Goal: Complete application form

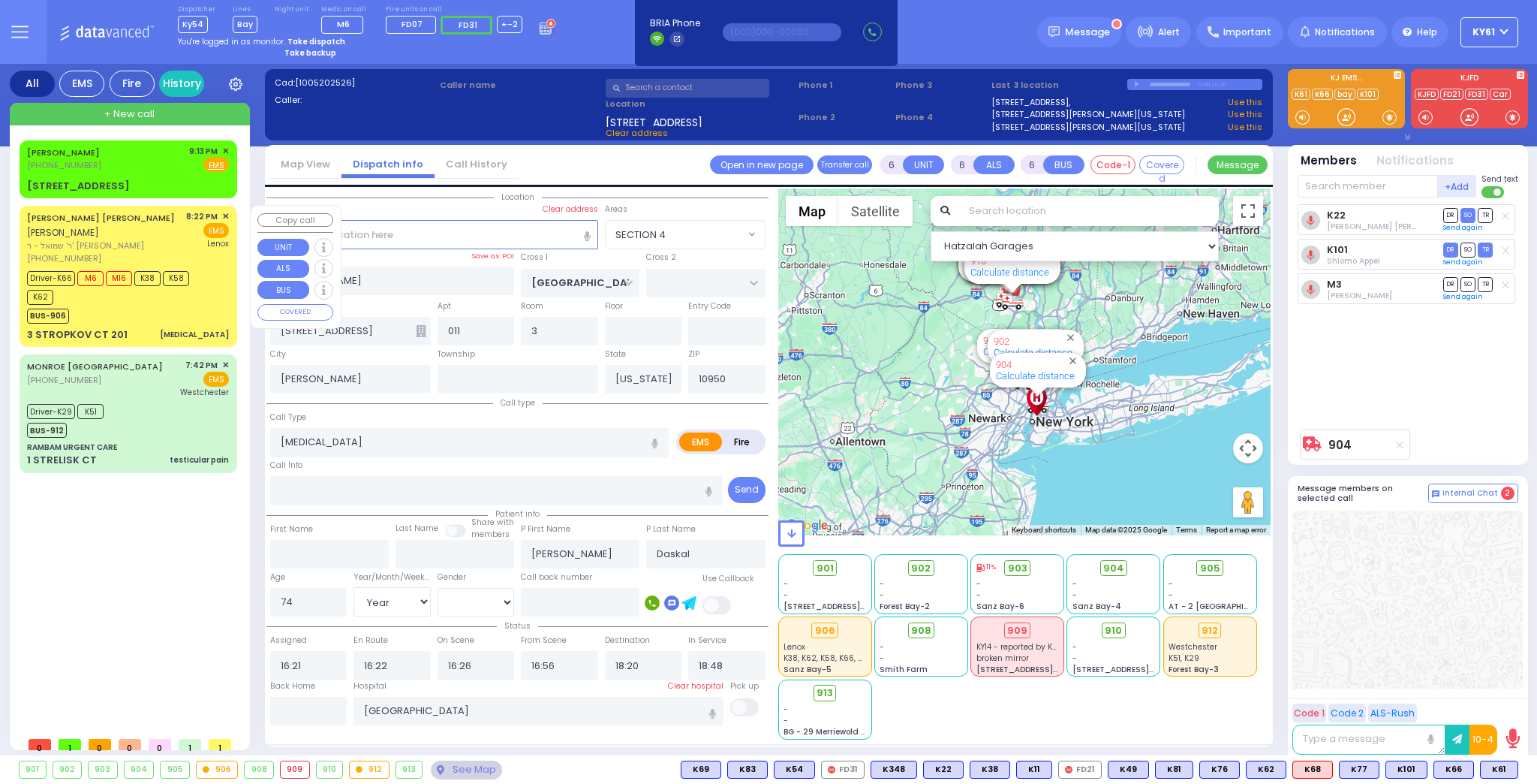
select select "SECTION 4"
select select "Year"
select select "[DEMOGRAPHIC_DATA]"
click at [189, 315] on div "BUS-906" at bounding box center [121, 314] width 187 height 19
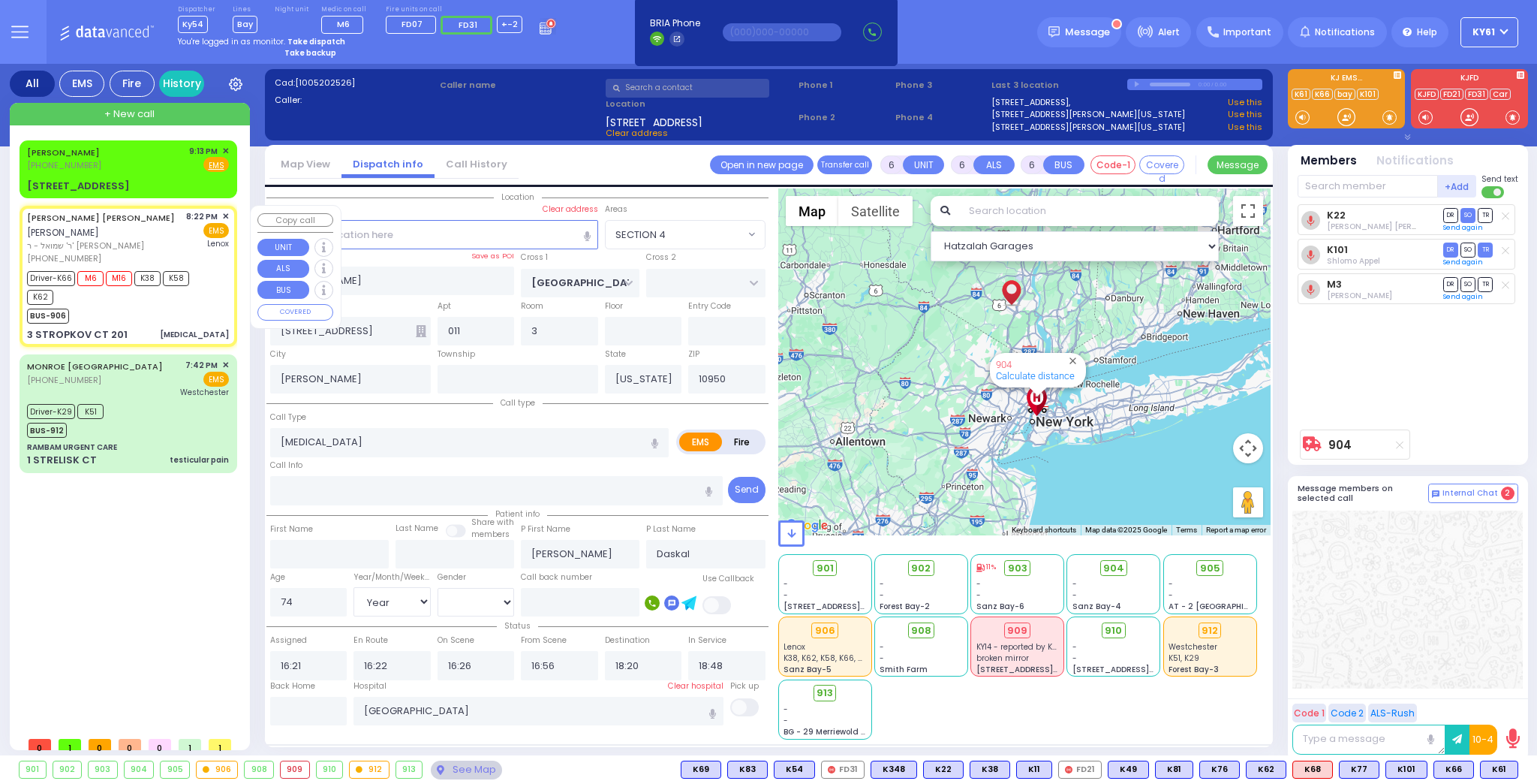
type input "2"
type input "1"
select select
type input "[MEDICAL_DATA]"
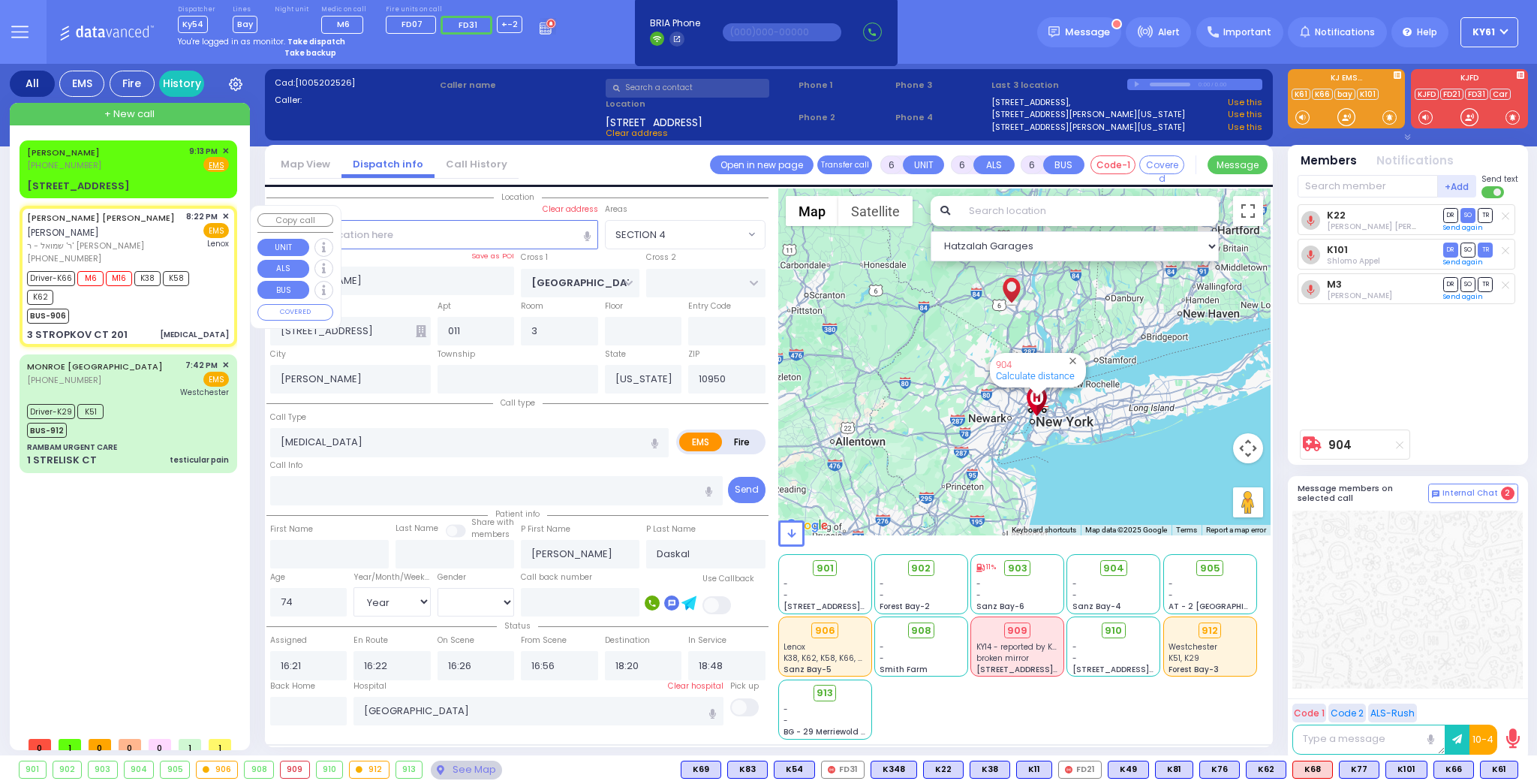
radio input "true"
type input "JACOB ISRAEL"
type input "FREUND"
type input "70"
select select "Year"
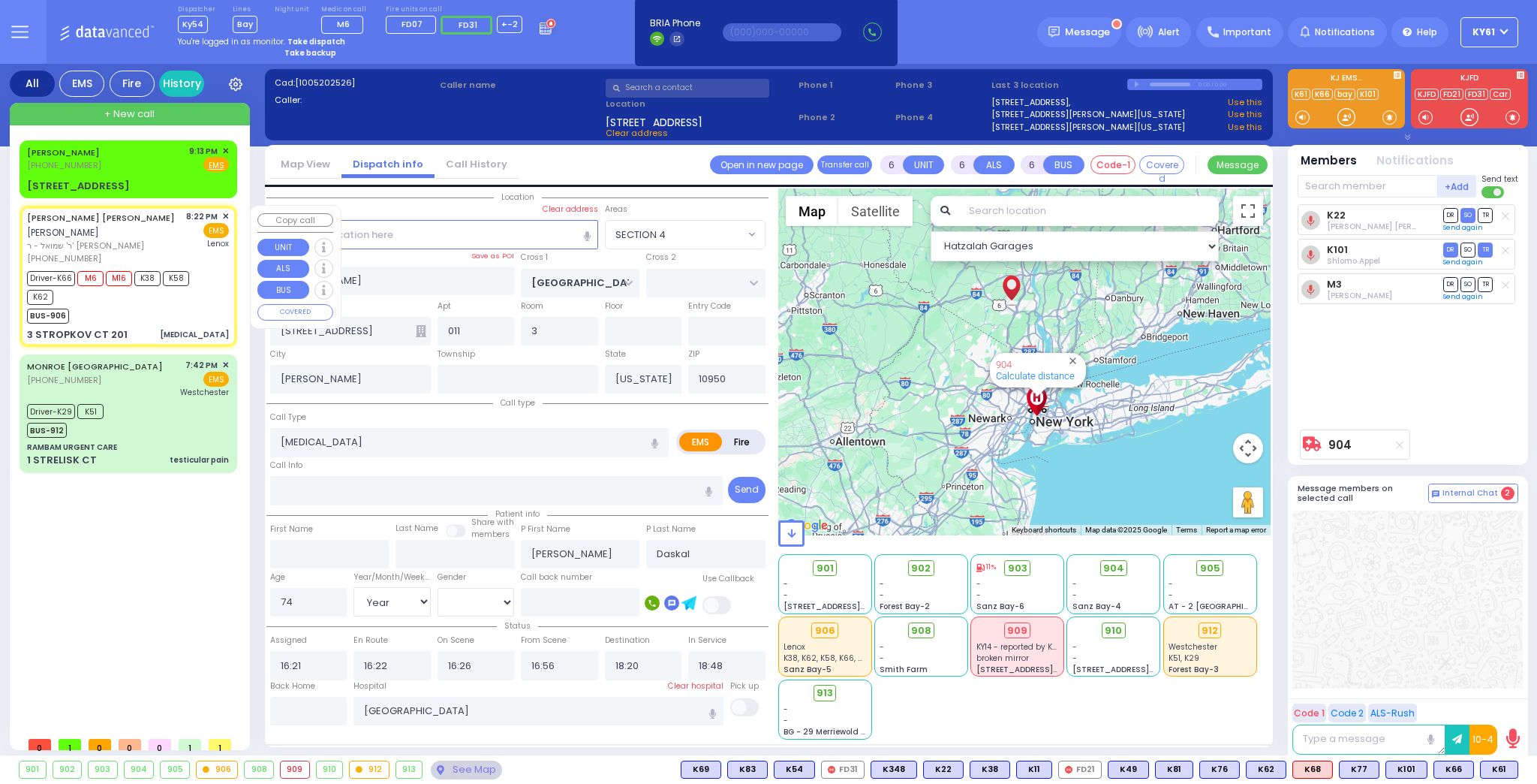
select select "[DEMOGRAPHIC_DATA]"
type input "20:22"
type input "20:24"
type input "20:26"
type input "21:08"
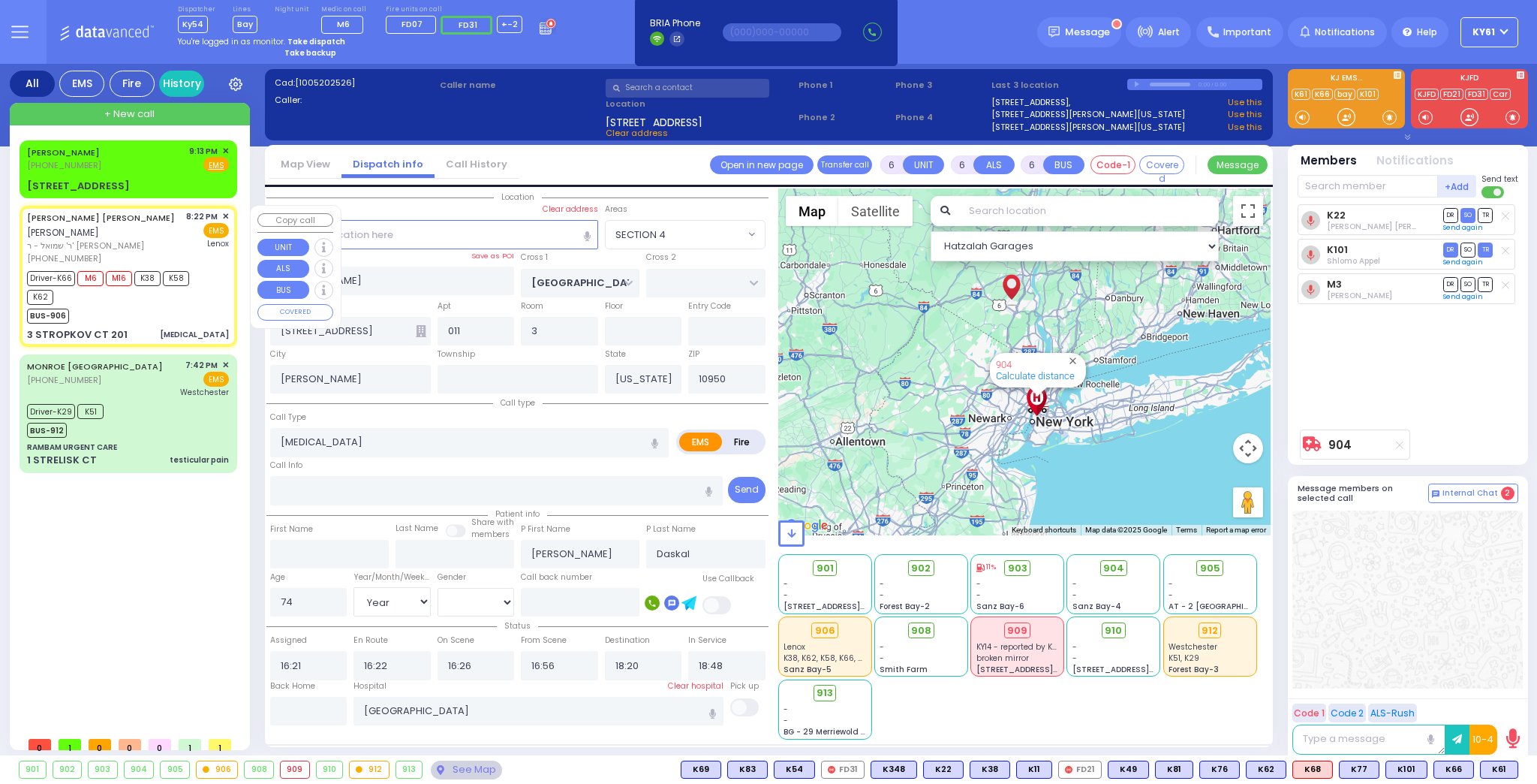
type input "Lenox Hill Hospital"
select select "Hatzalah Garages"
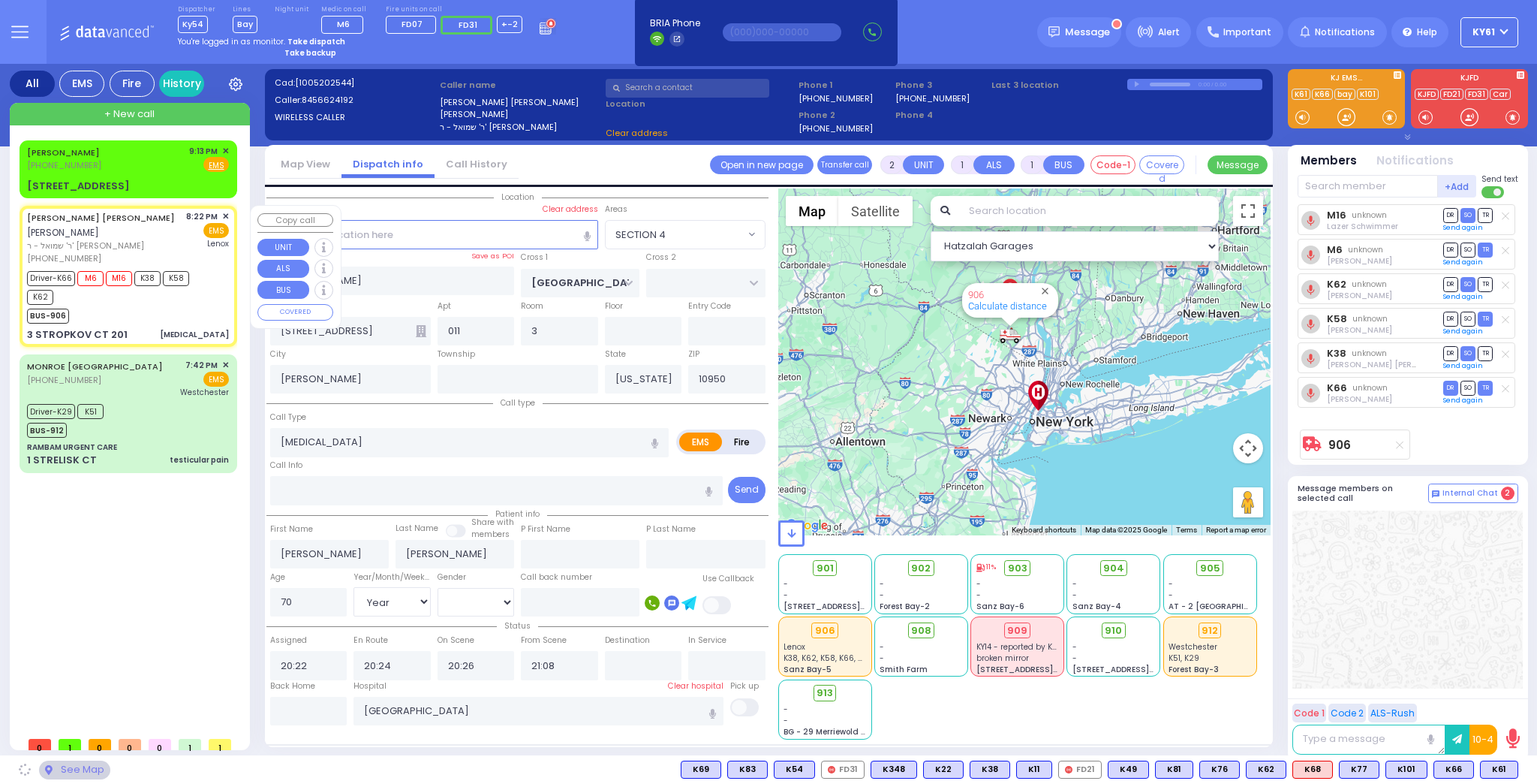
type input "RIMENEV COURT"
type input "DAJ BLVD"
type input "3 STROPKOV CT"
type input "201"
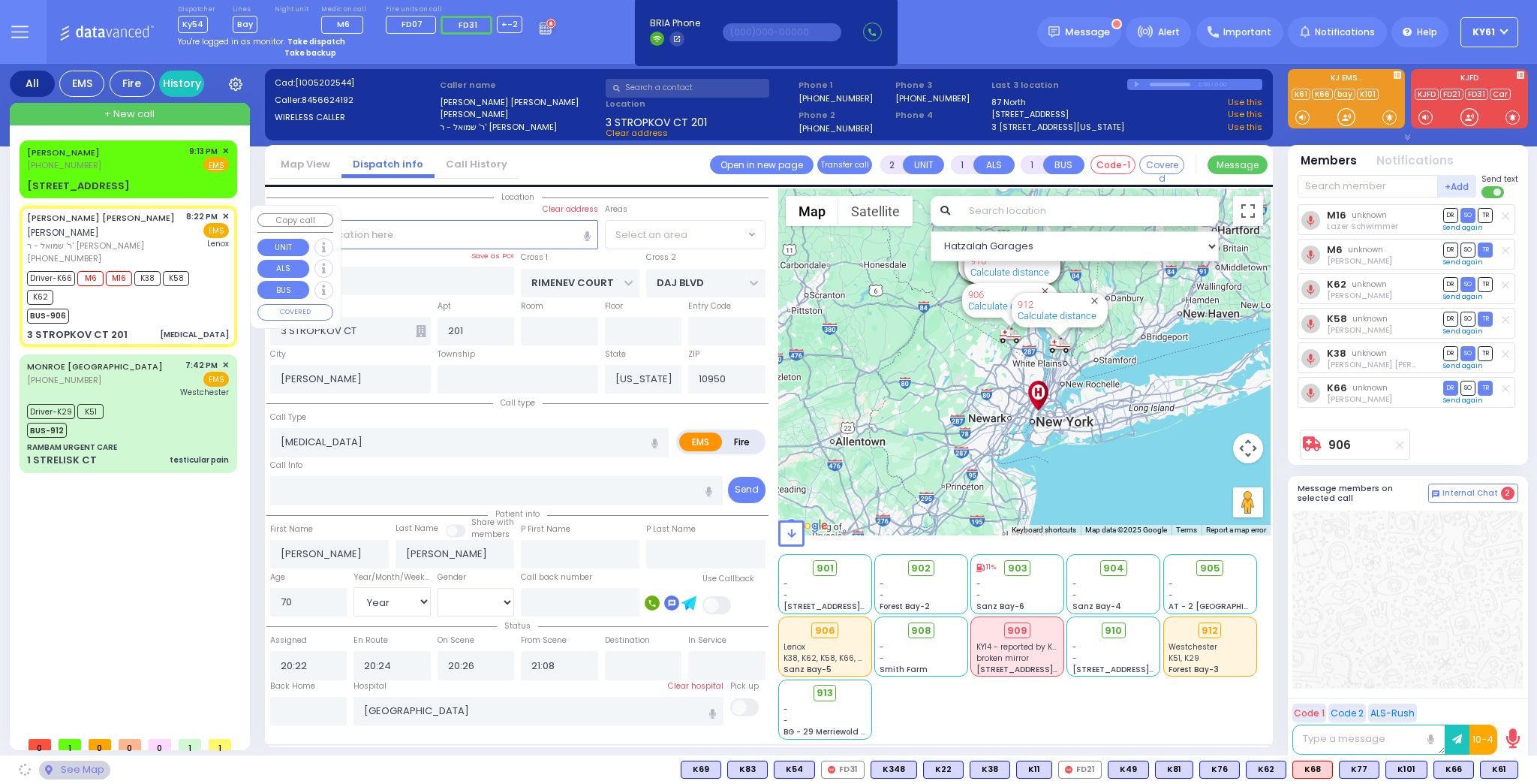
select select "SECTION 1"
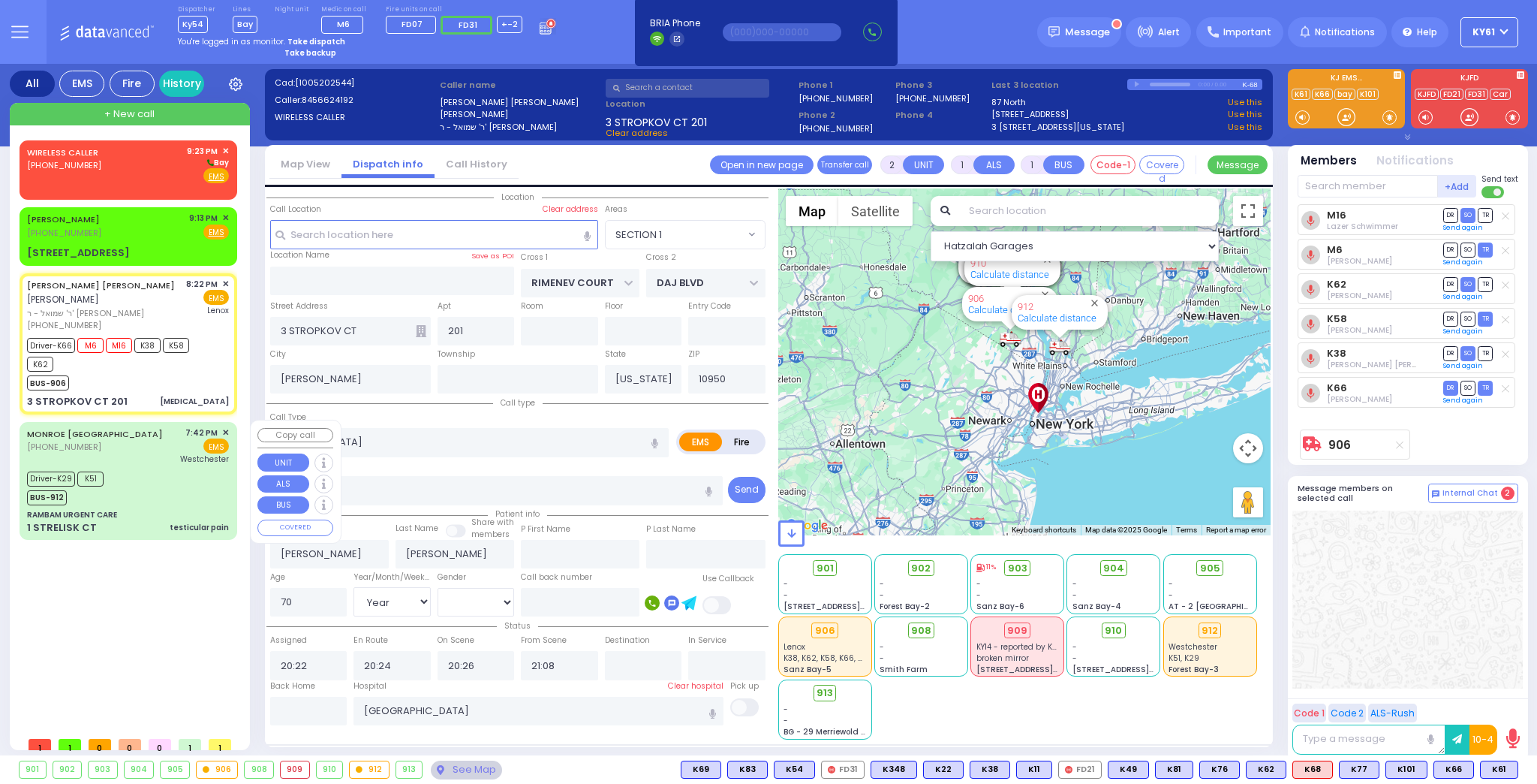
click at [148, 467] on div "Driver-K29 K51 BUS-912" at bounding box center [128, 486] width 201 height 38
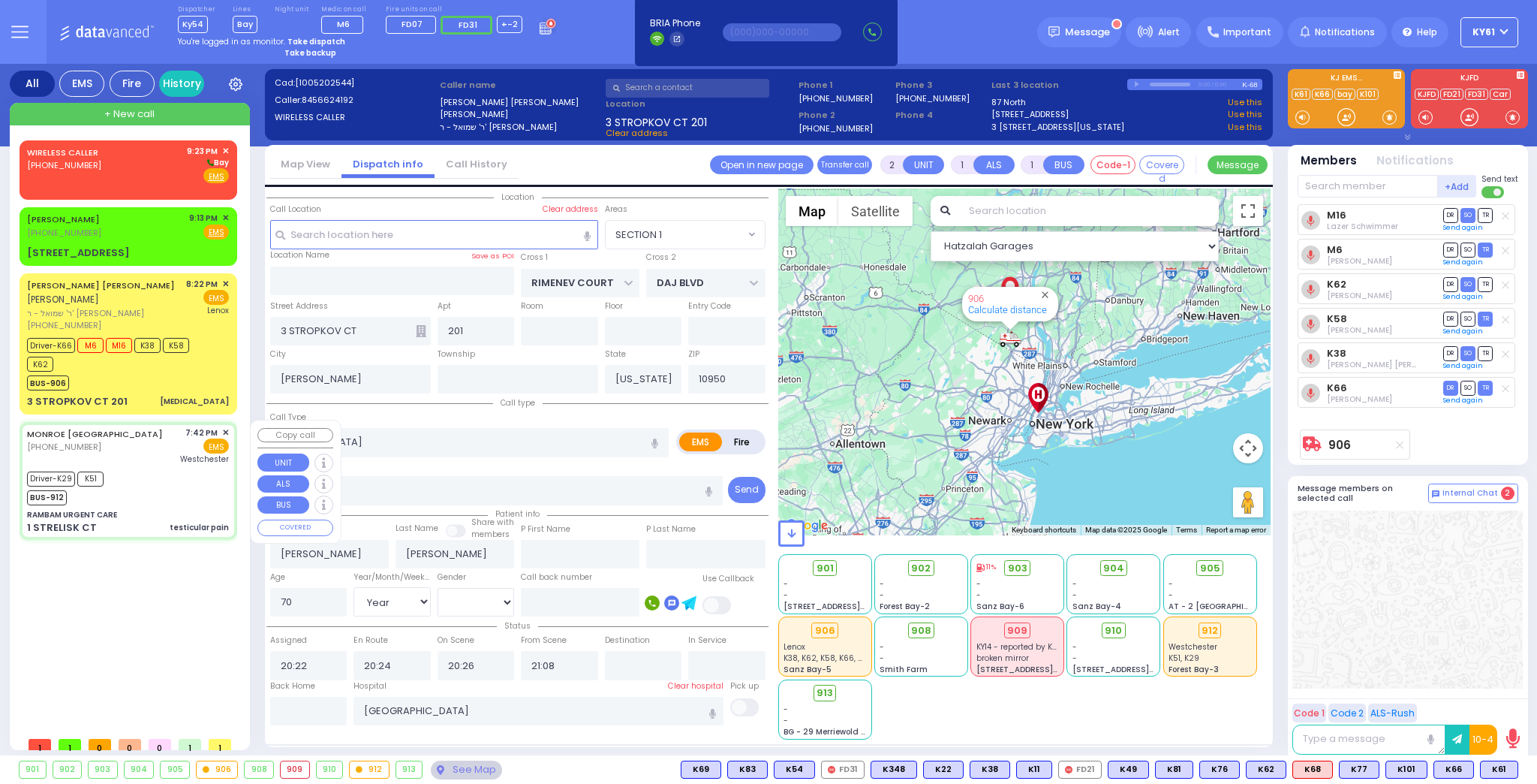
type input "6"
select select
type input "testicular pain"
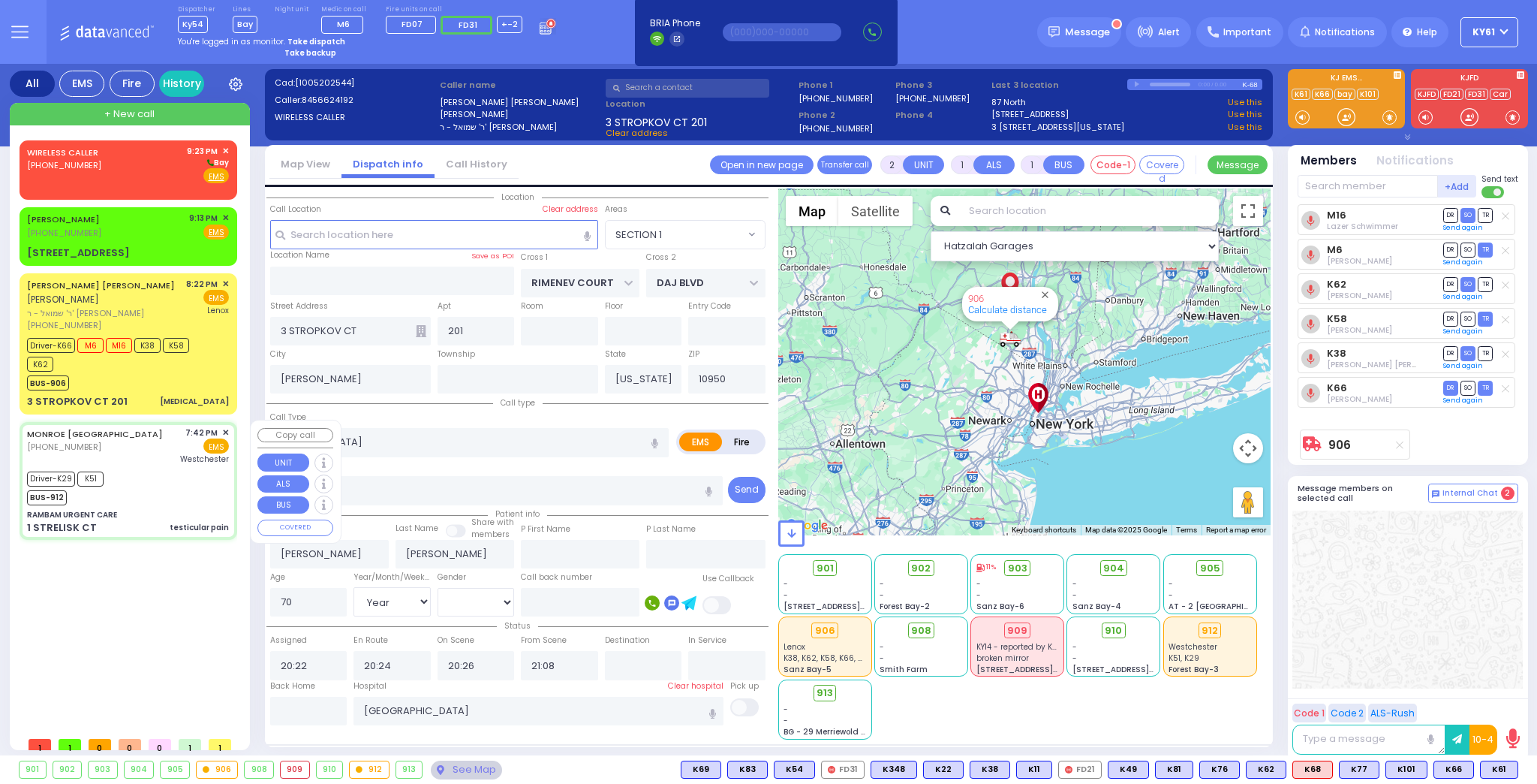
radio input "true"
type input "Carrillo"
type input "Jeanpierre"
type input "11"
select select "Year"
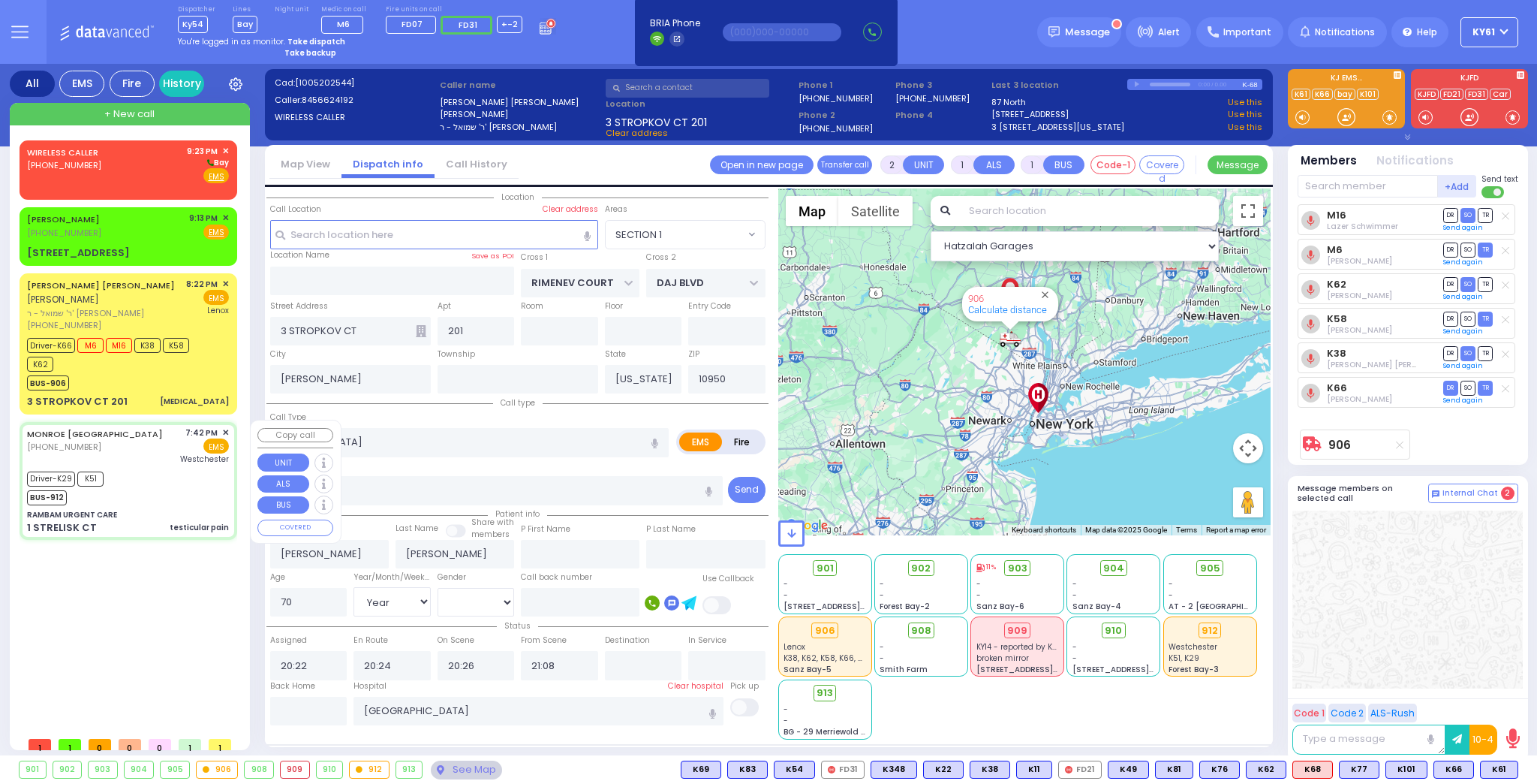
select select "[DEMOGRAPHIC_DATA]"
type input "19:42"
type input "19:44"
type input "19:46"
type input "19:51"
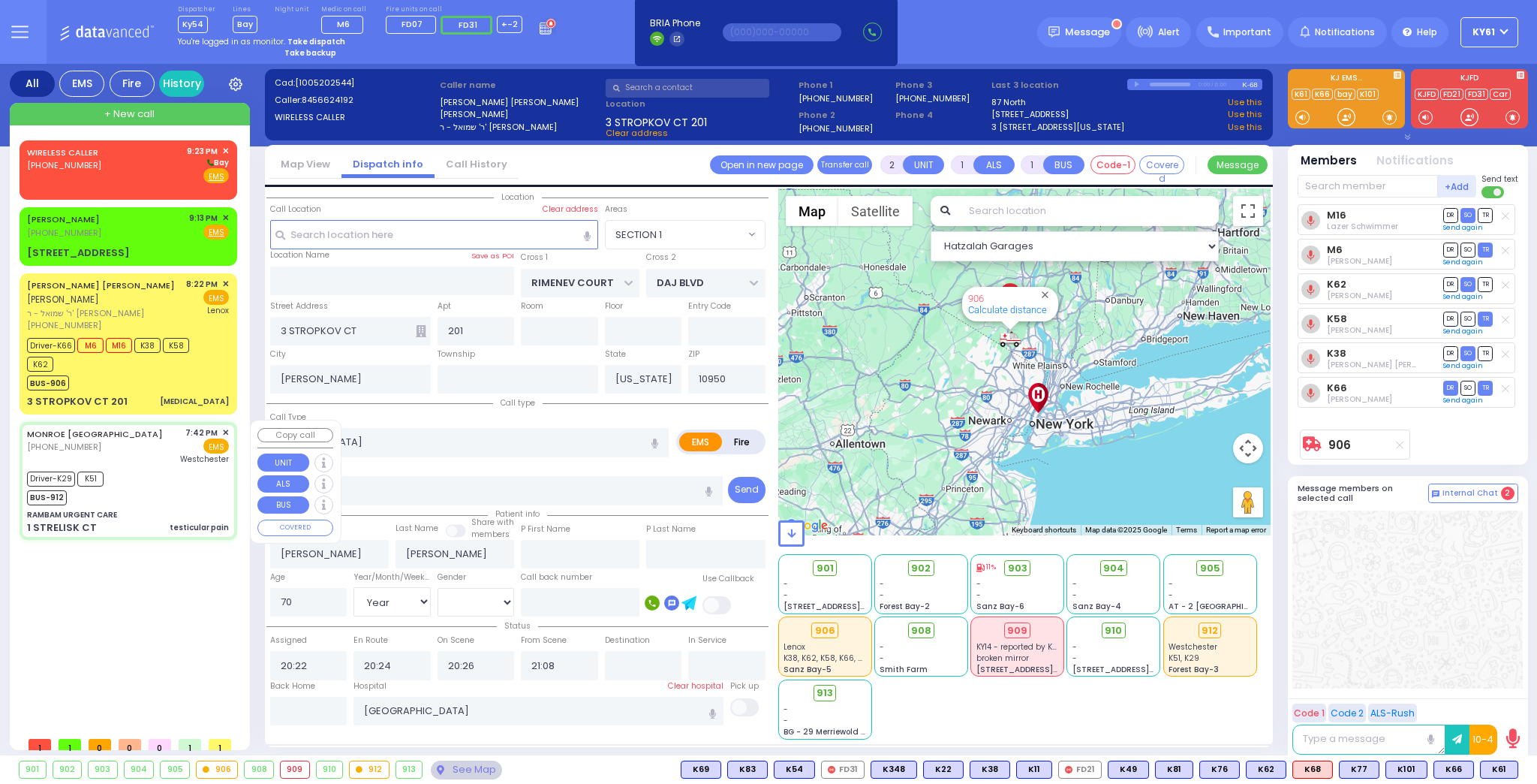
type input "20:20"
type input "20:30"
type input "Westchester Medical Center-Woods Road"
select select "Hatzalah Garages"
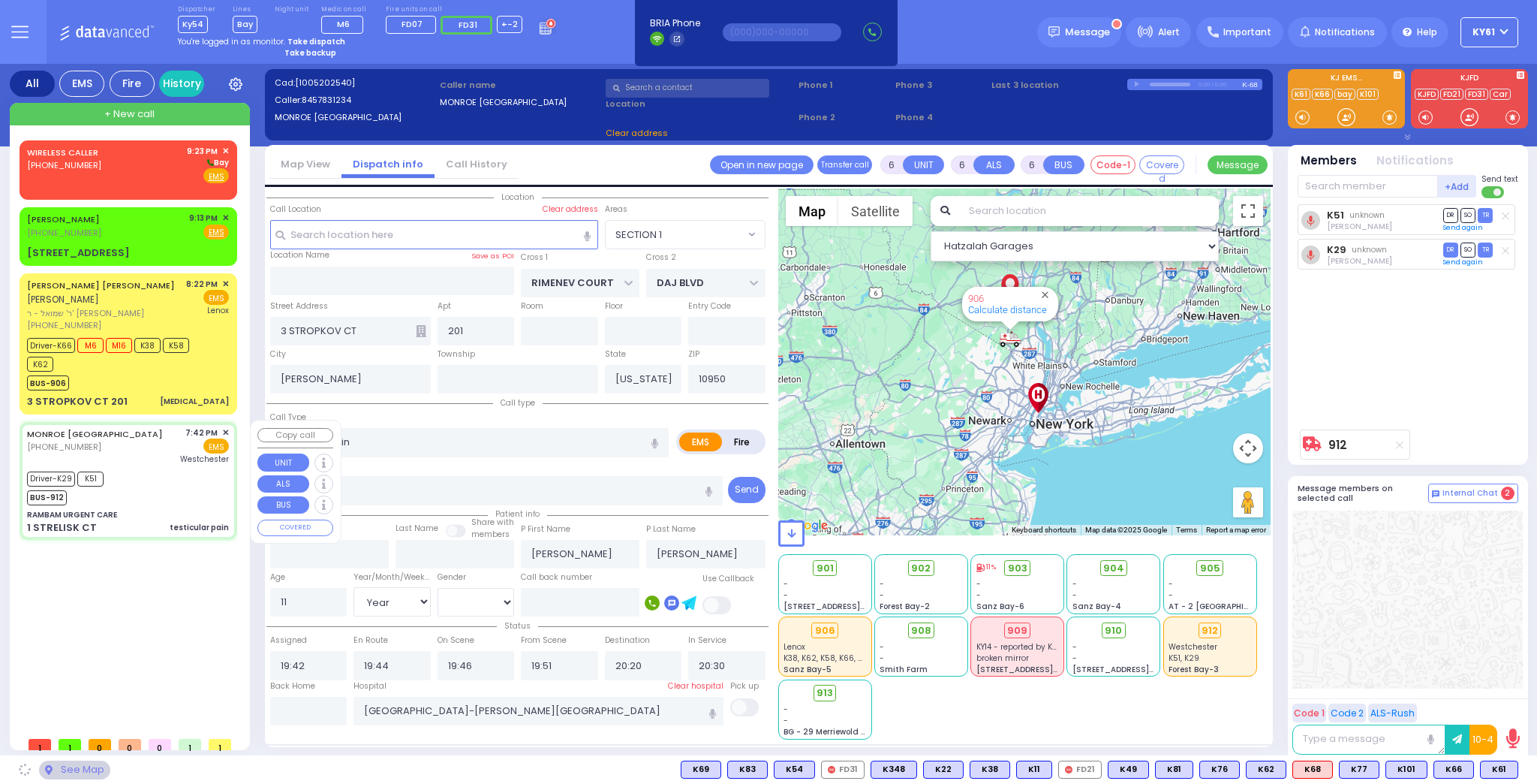
type input "RAMBAM URGENT CARE"
type input "FOREST RD"
type input "1 STRELISK CT"
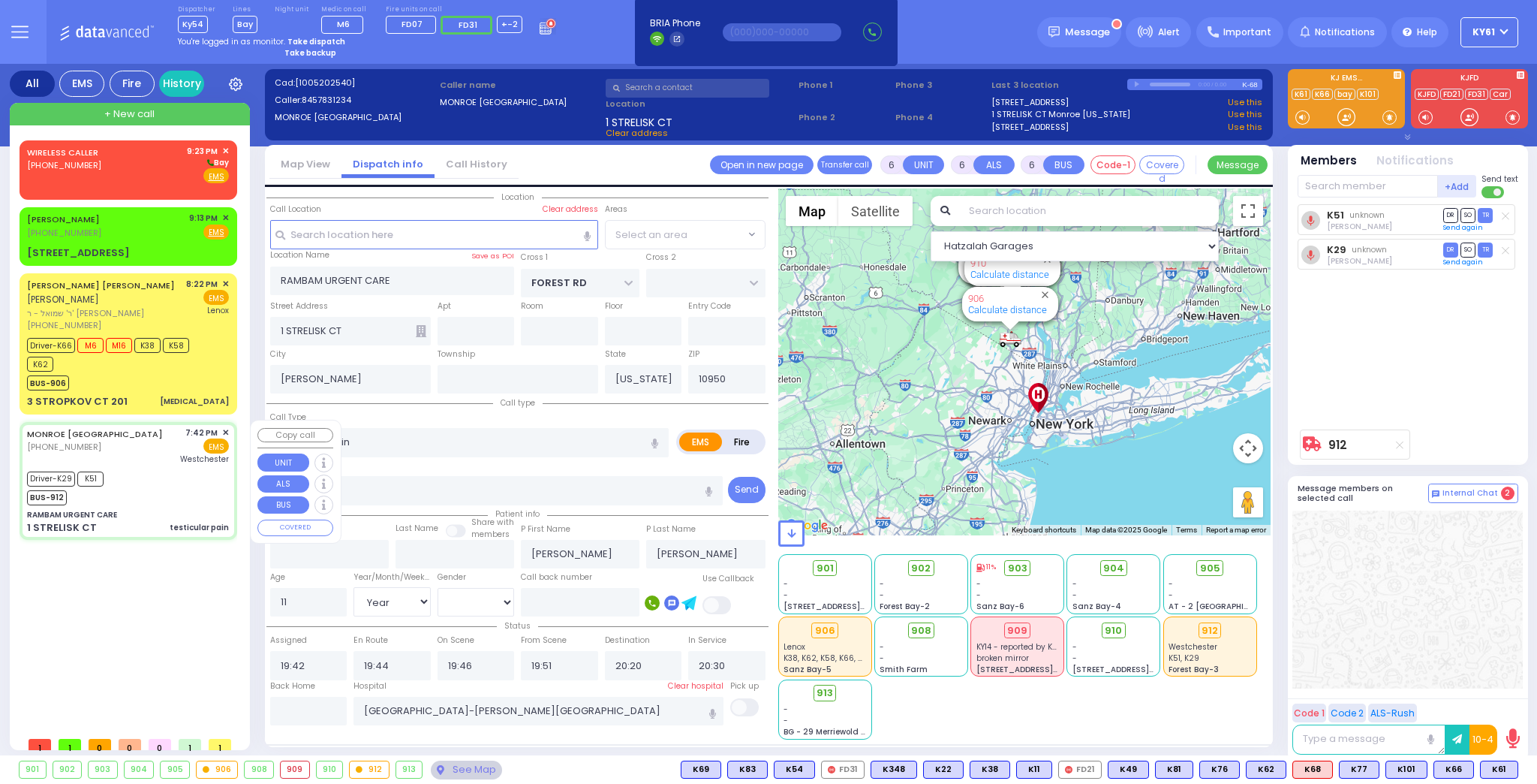
select select "MONROE"
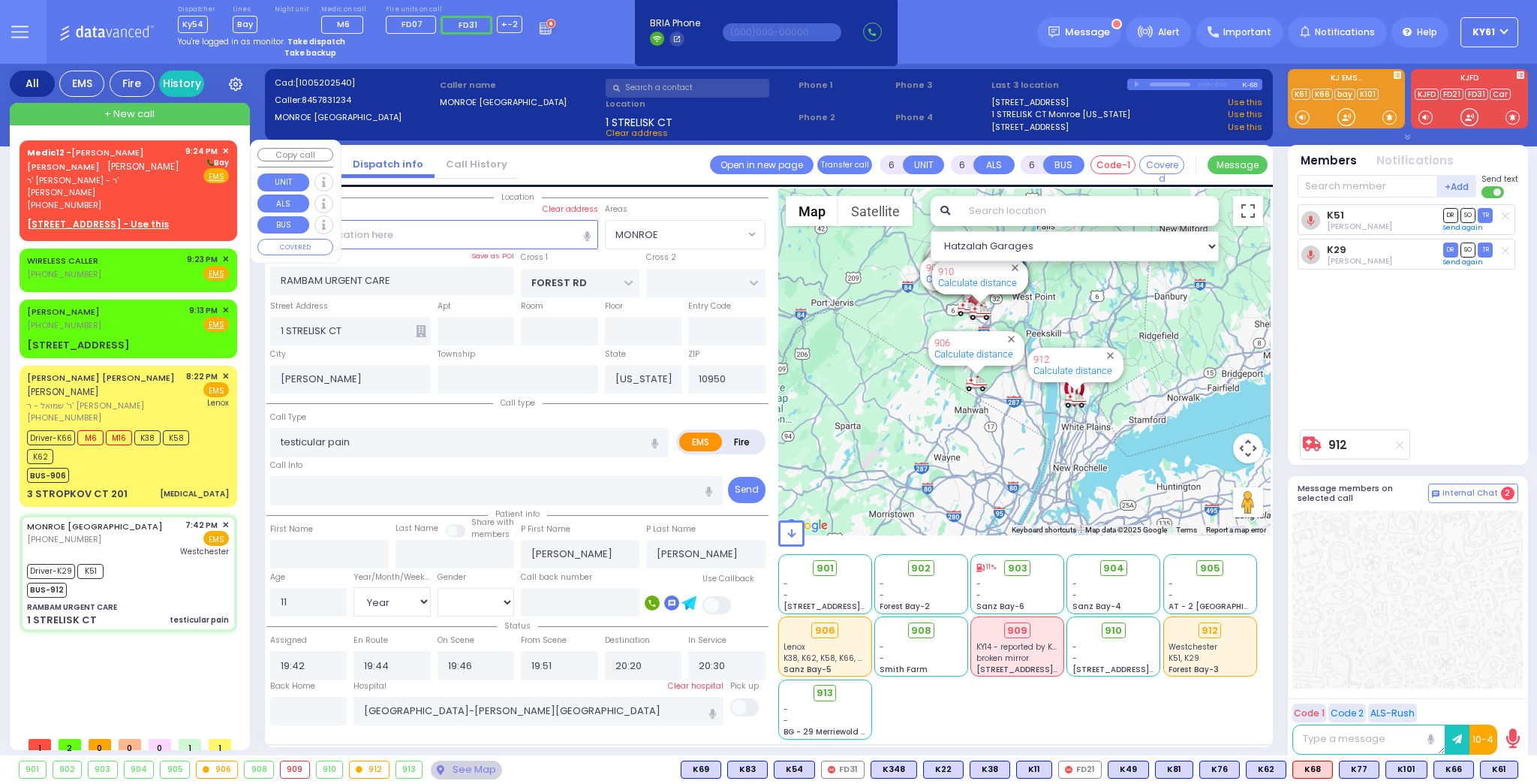
click at [204, 197] on div "9:24 PM ✕ Bay Fire EMS" at bounding box center [207, 178] width 44 height 67
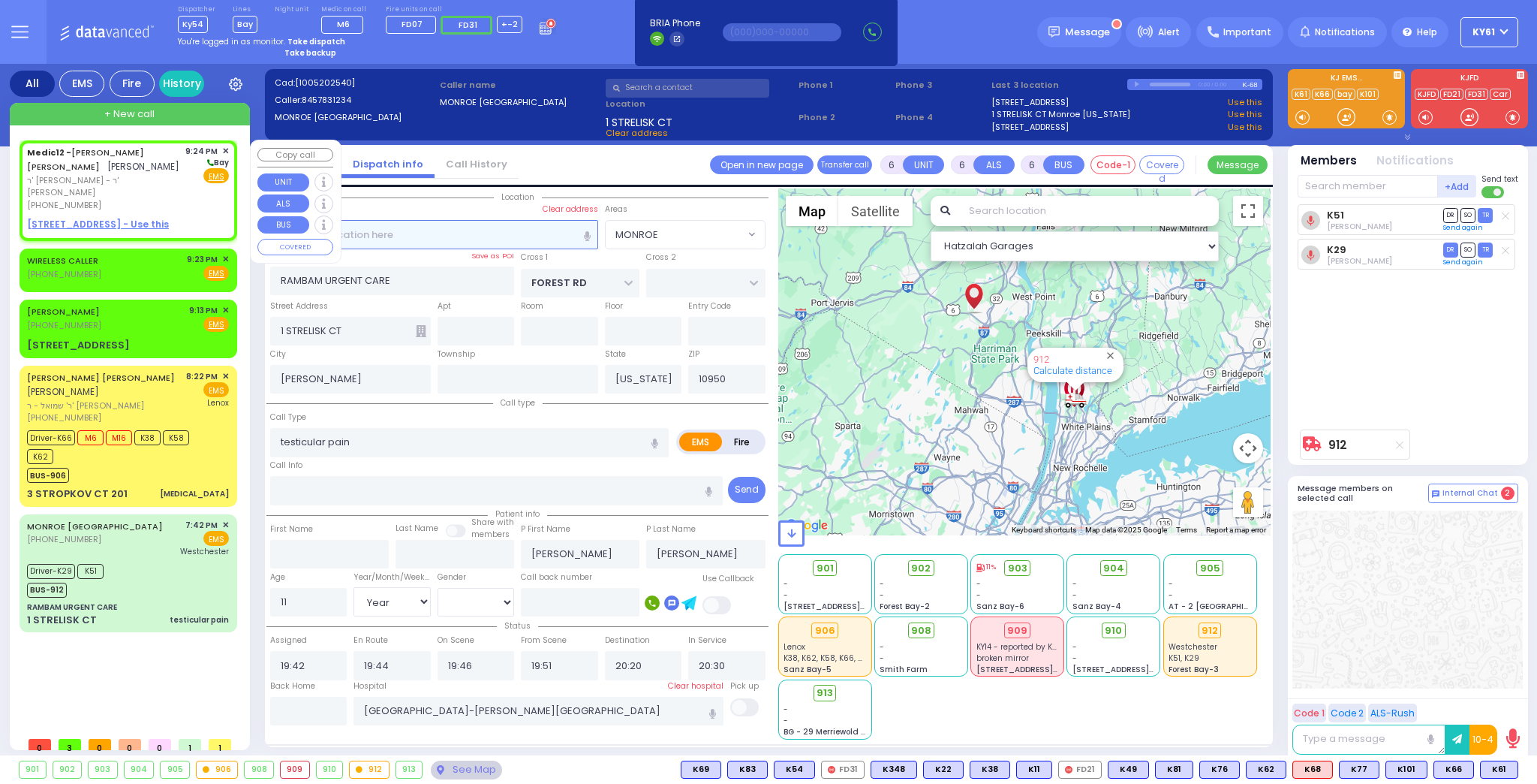
type input "2"
type input "1"
select select
radio input "true"
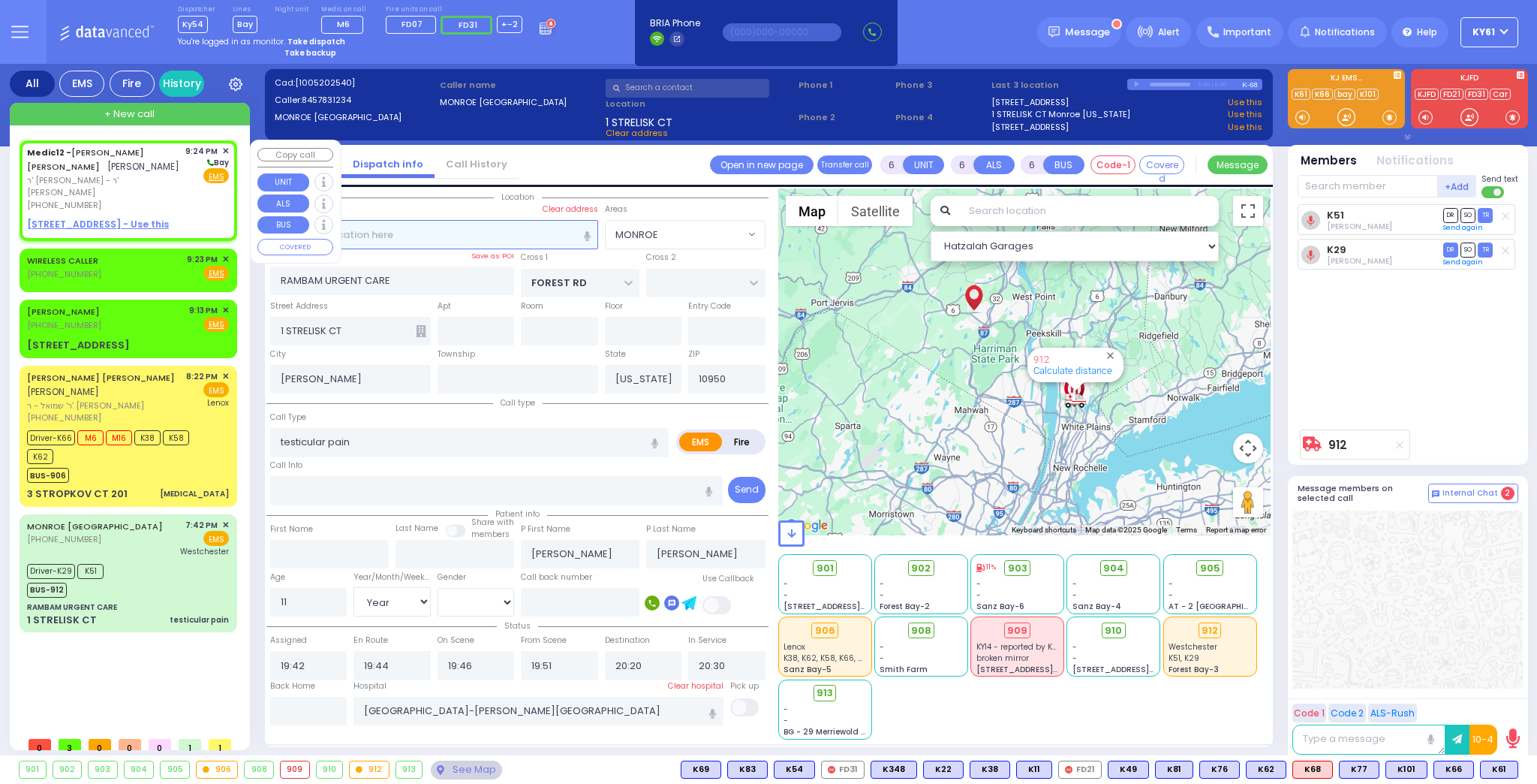
type input "[PERSON_NAME]"
type input "SILBERSTEIN"
select select
type input "21:24"
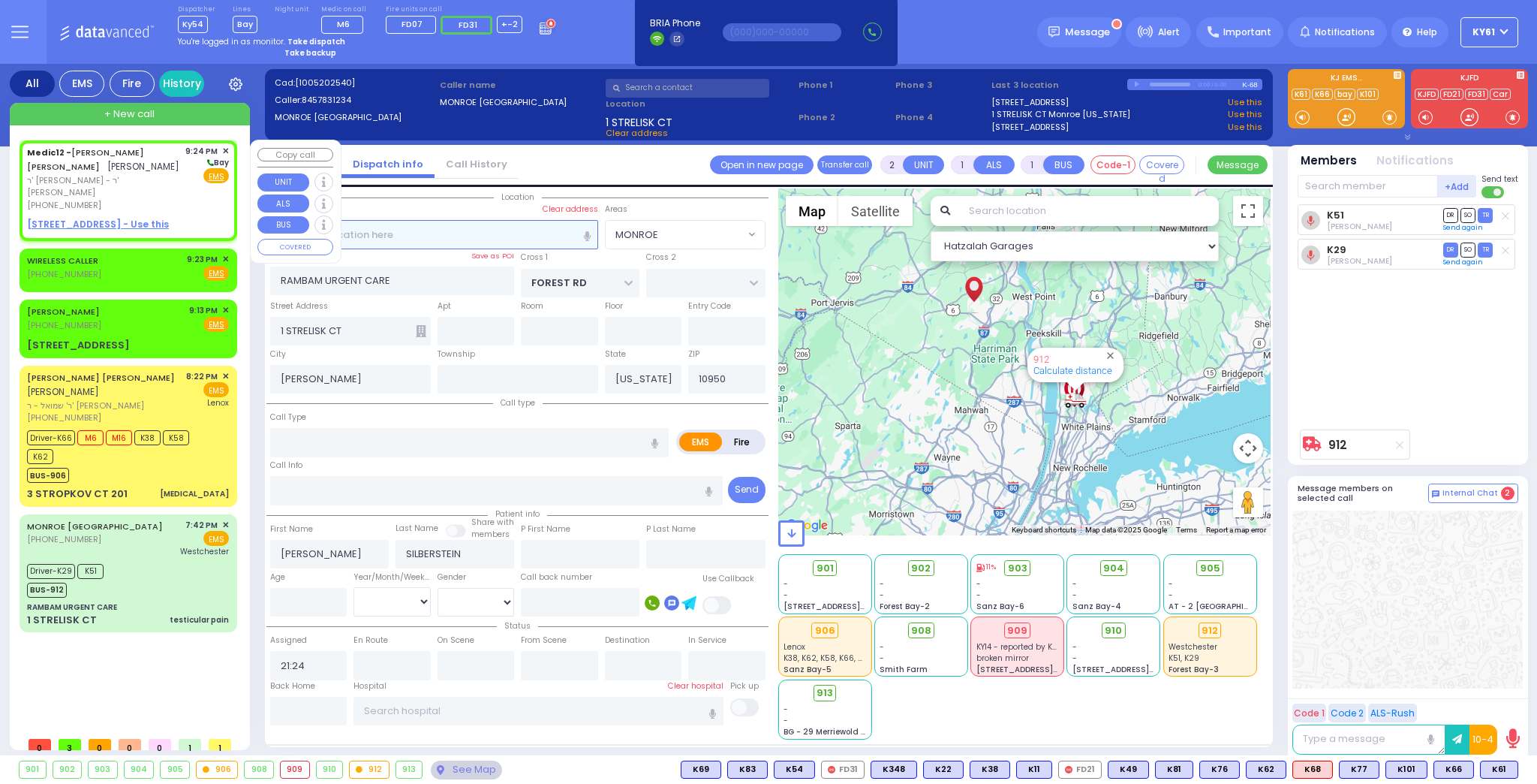
select select "Hatzalah Garages"
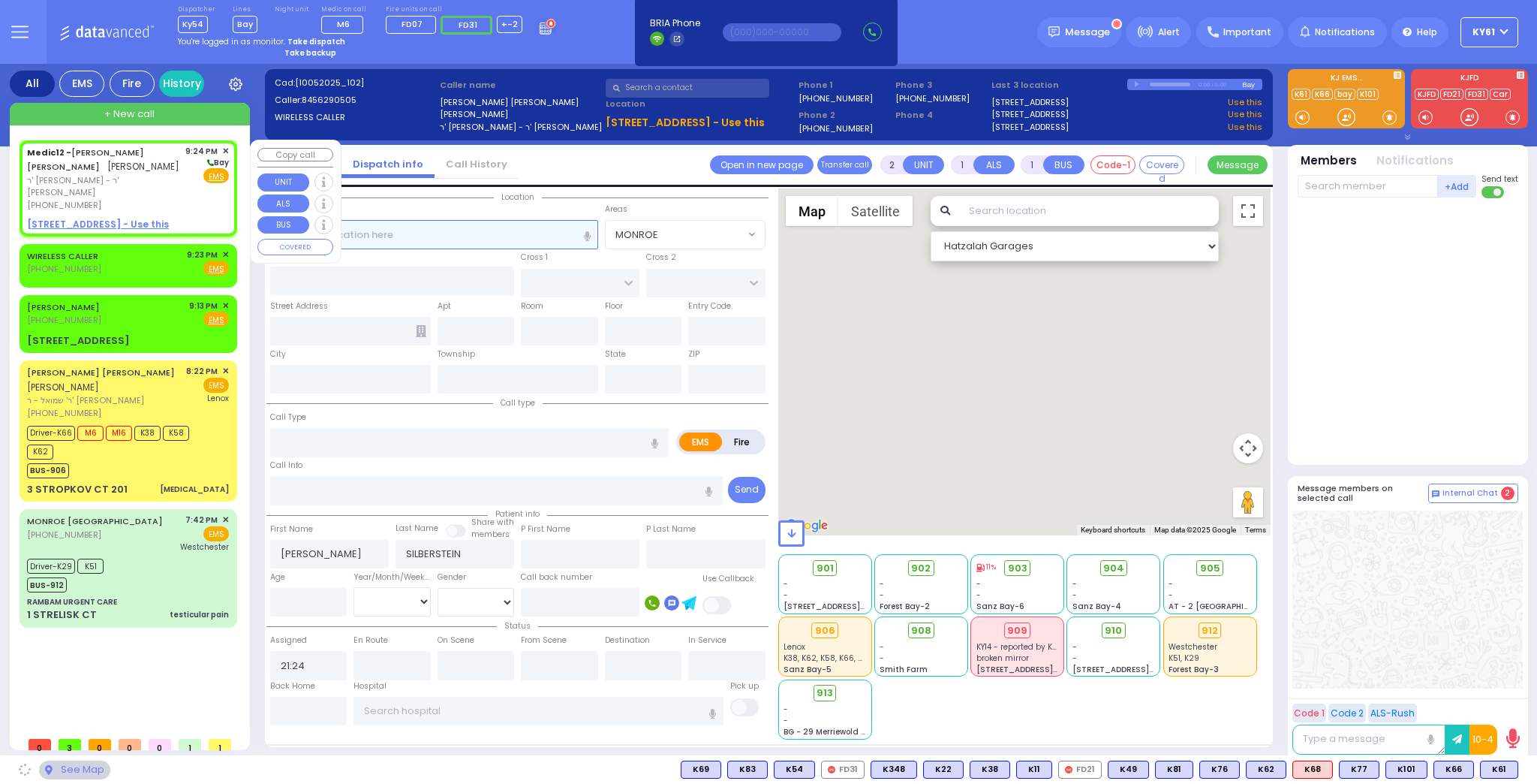
select select
radio input "true"
select select
select select "Hatzalah Garages"
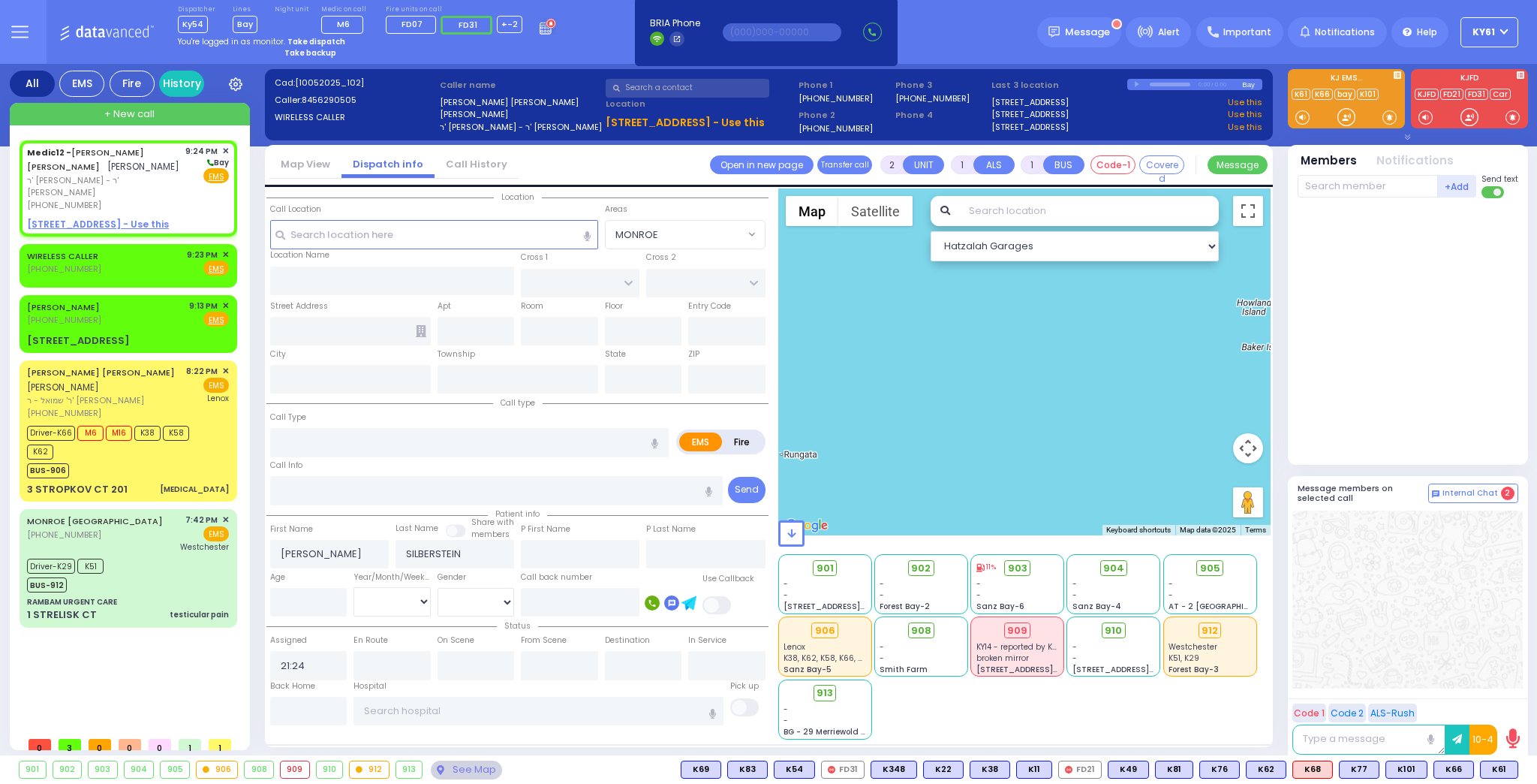
click at [1409, 136] on icon "button" at bounding box center [1408, 137] width 6 height 6
click at [1409, 136] on div at bounding box center [1408, 138] width 253 height 17
click at [1406, 136] on icon "button" at bounding box center [1405, 135] width 5 height 2
select select
radio input "true"
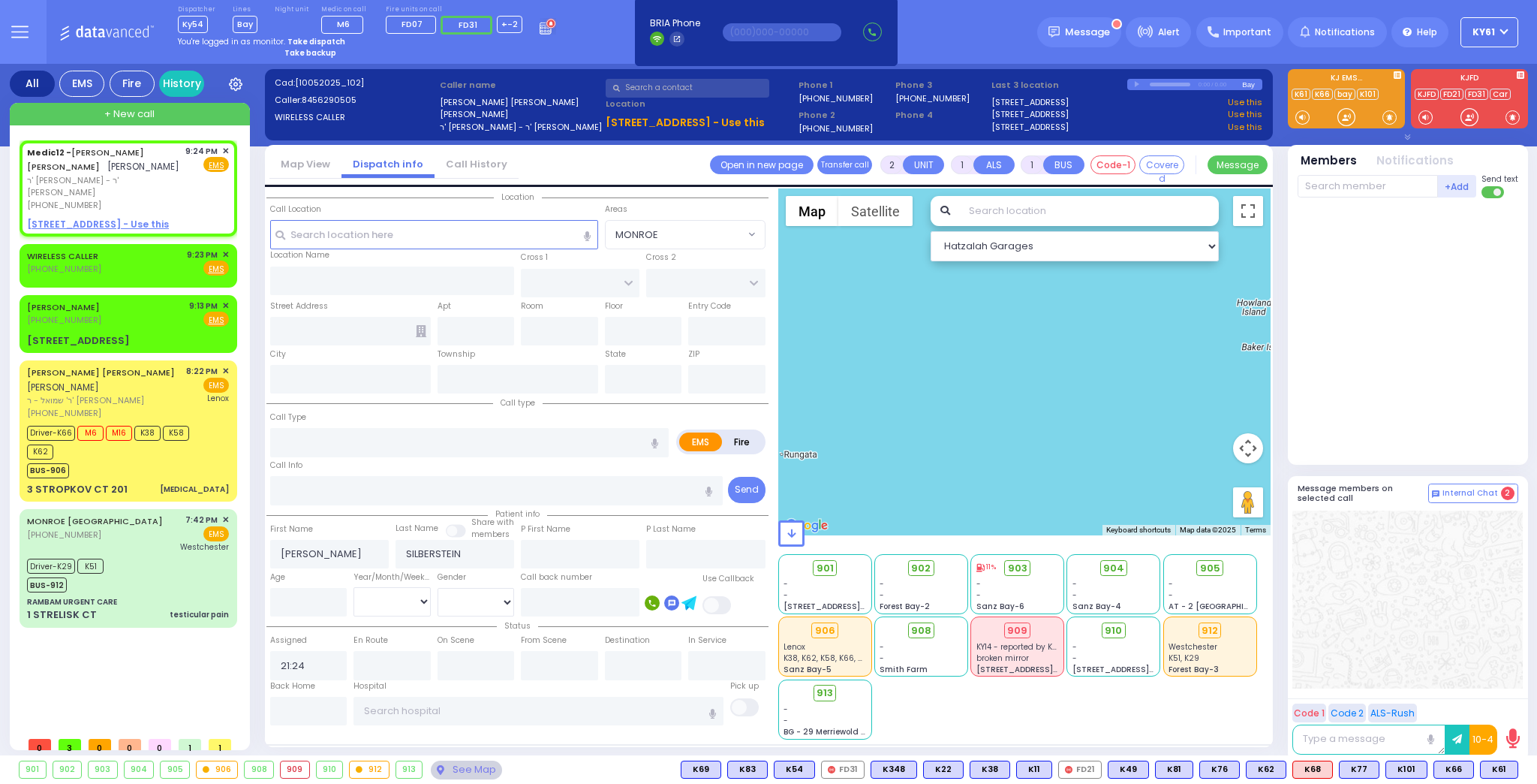
select select
select select "Hatzalah Garages"
click at [1408, 137] on icon "button" at bounding box center [1408, 137] width 6 height 6
click at [1408, 137] on icon "button" at bounding box center [1406, 137] width 6 height 6
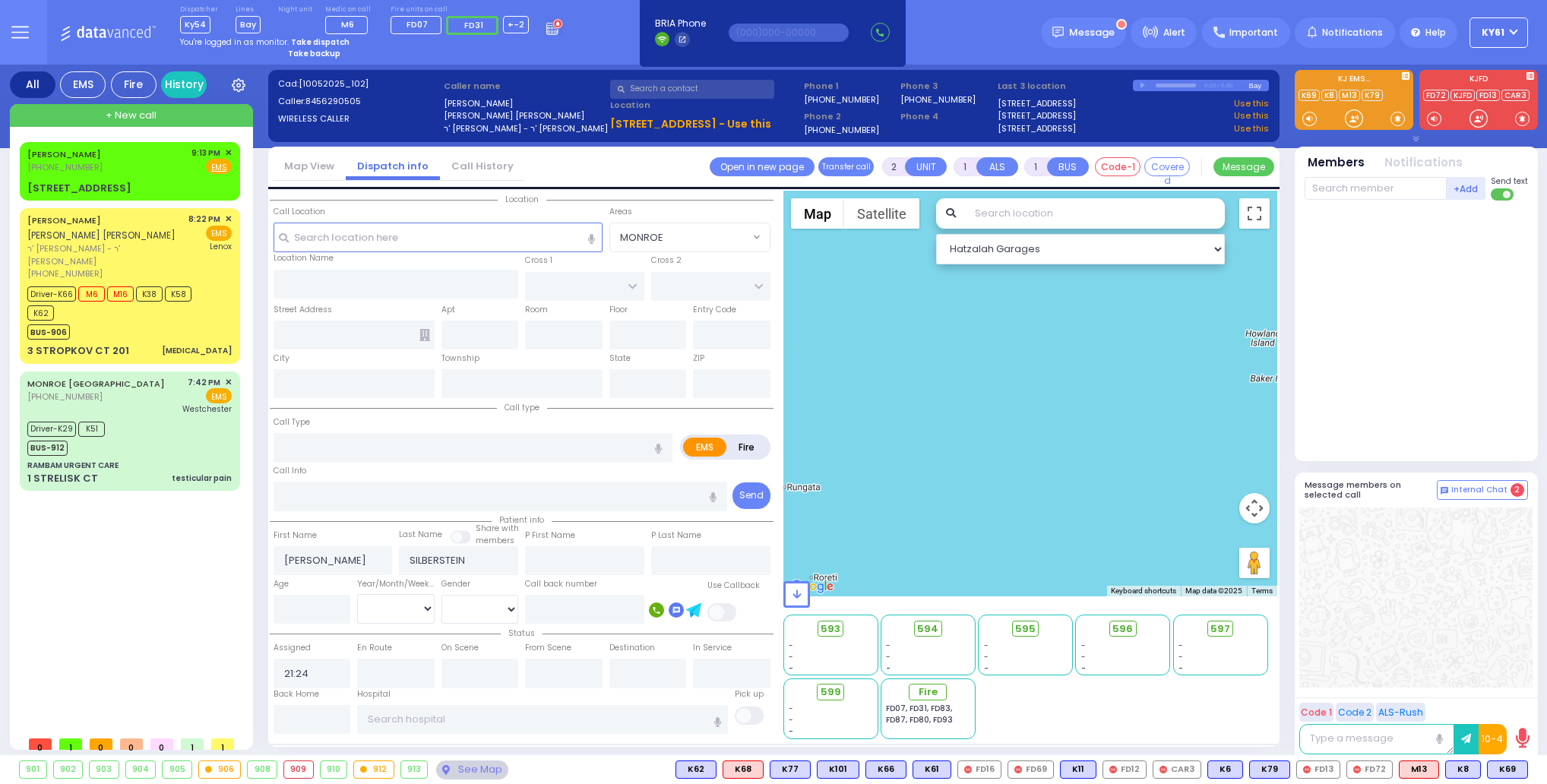
select select
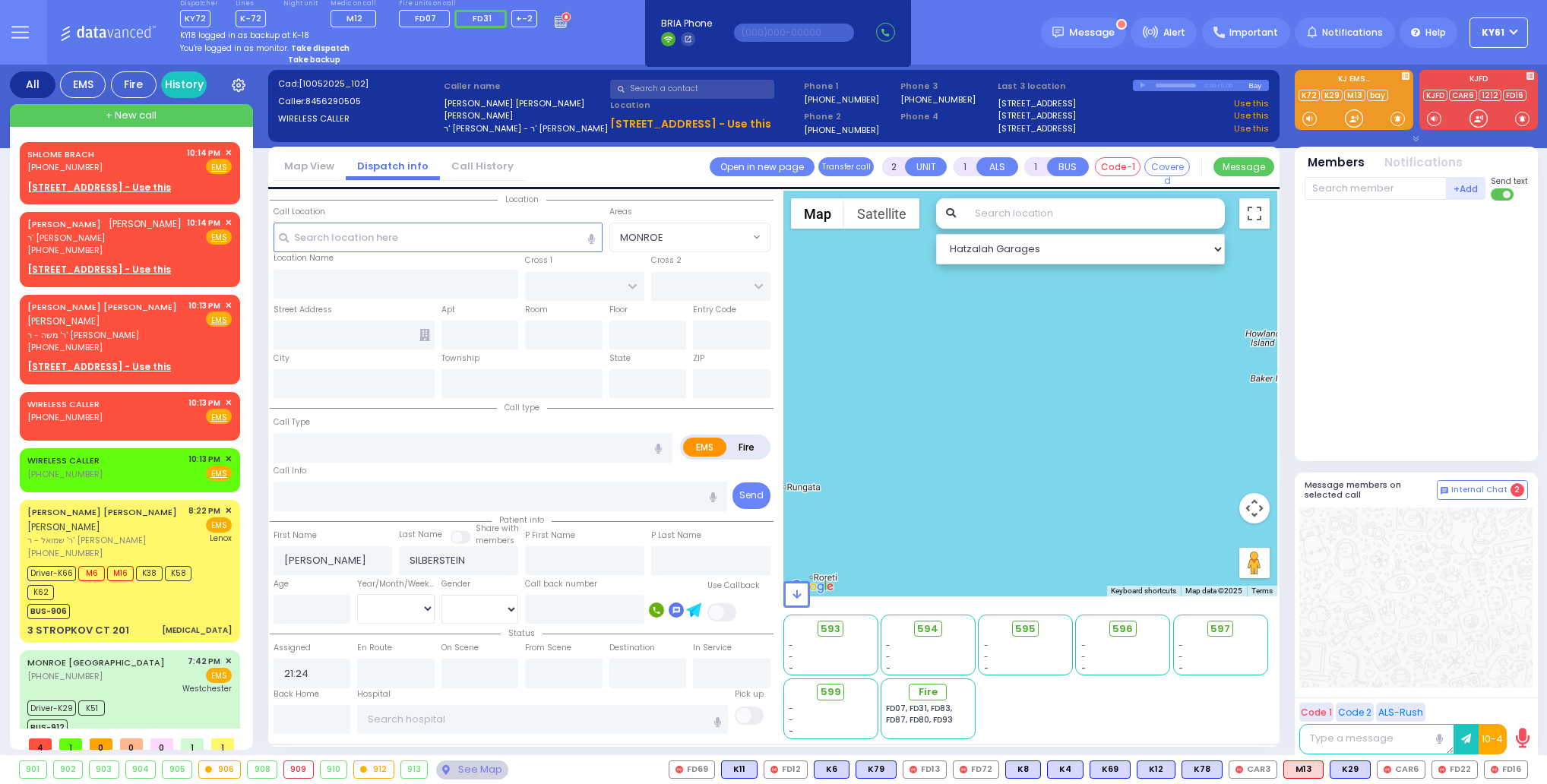
select select
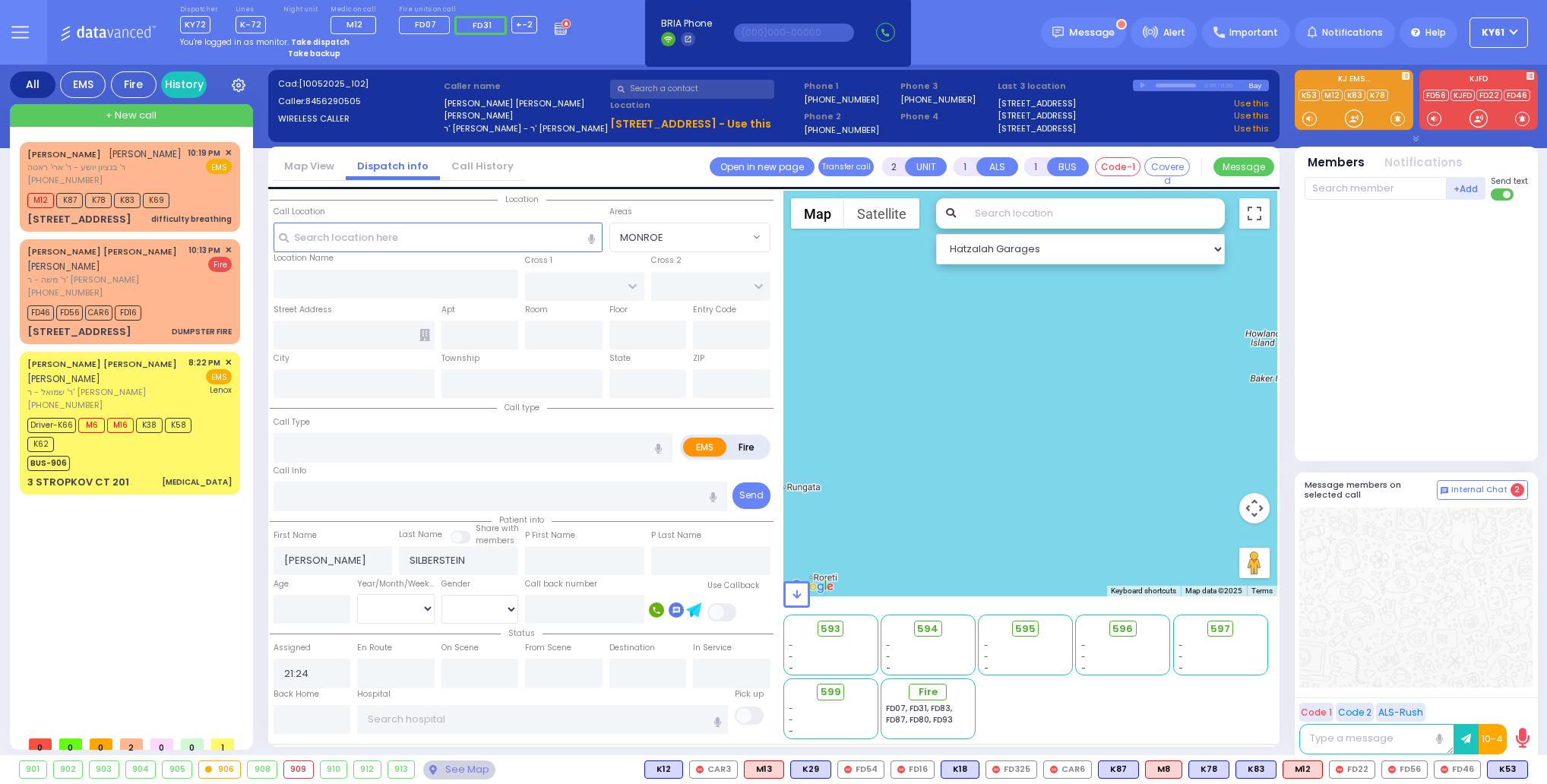
select select
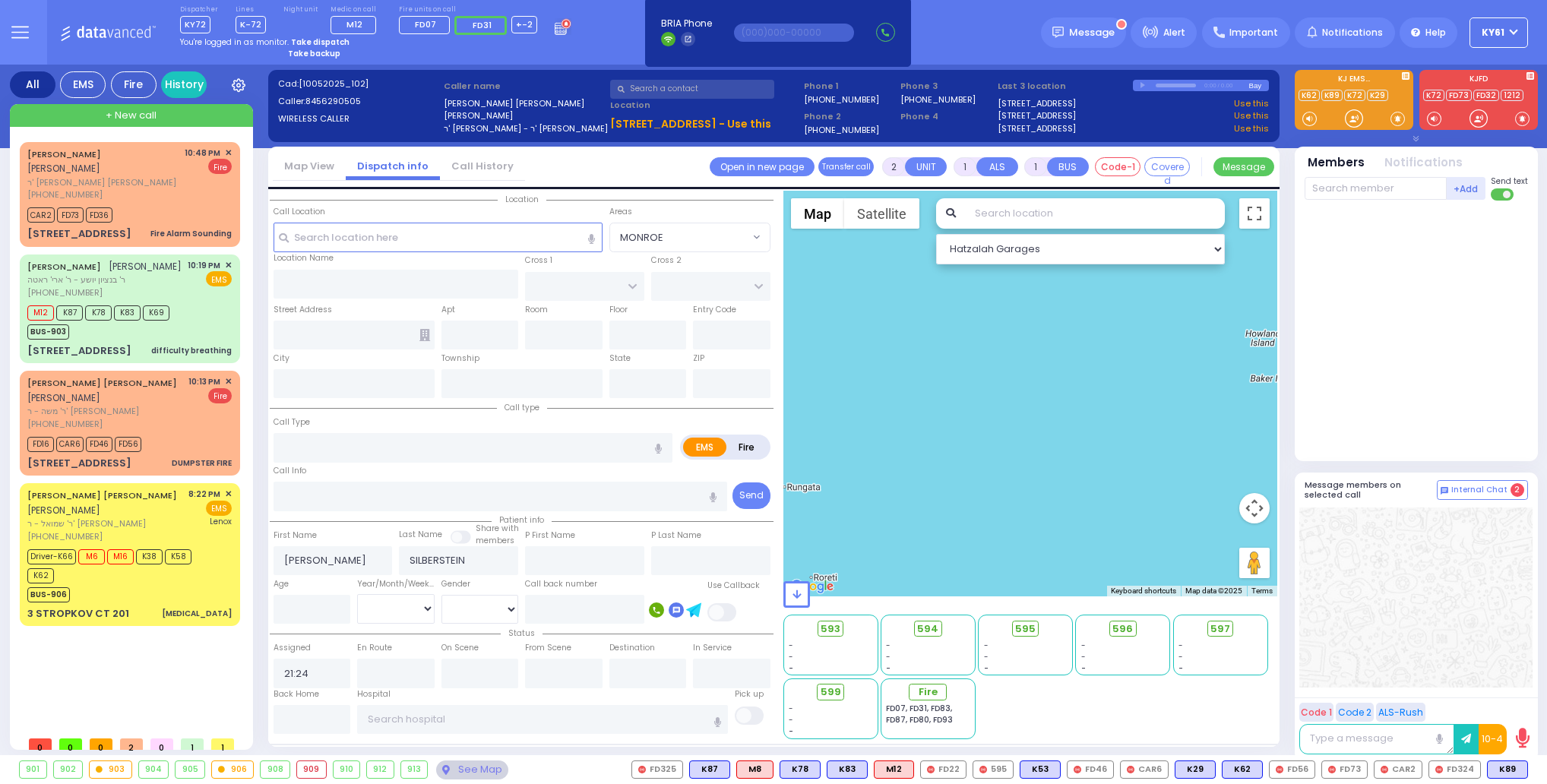
select select
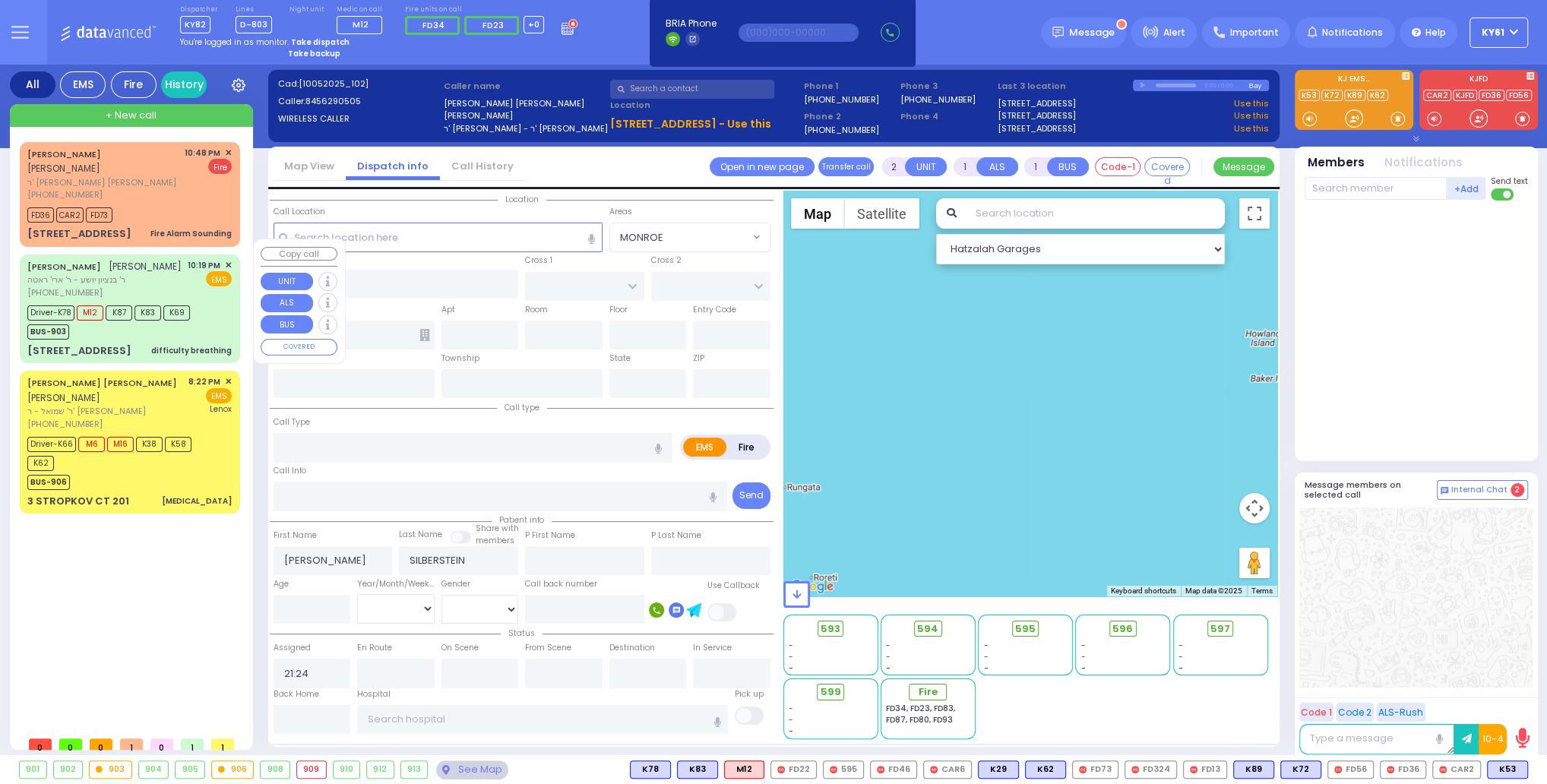
click at [170, 278] on span "ר' בנציון יושע - ר' ארי' ראטה" at bounding box center [104, 280] width 154 height 12
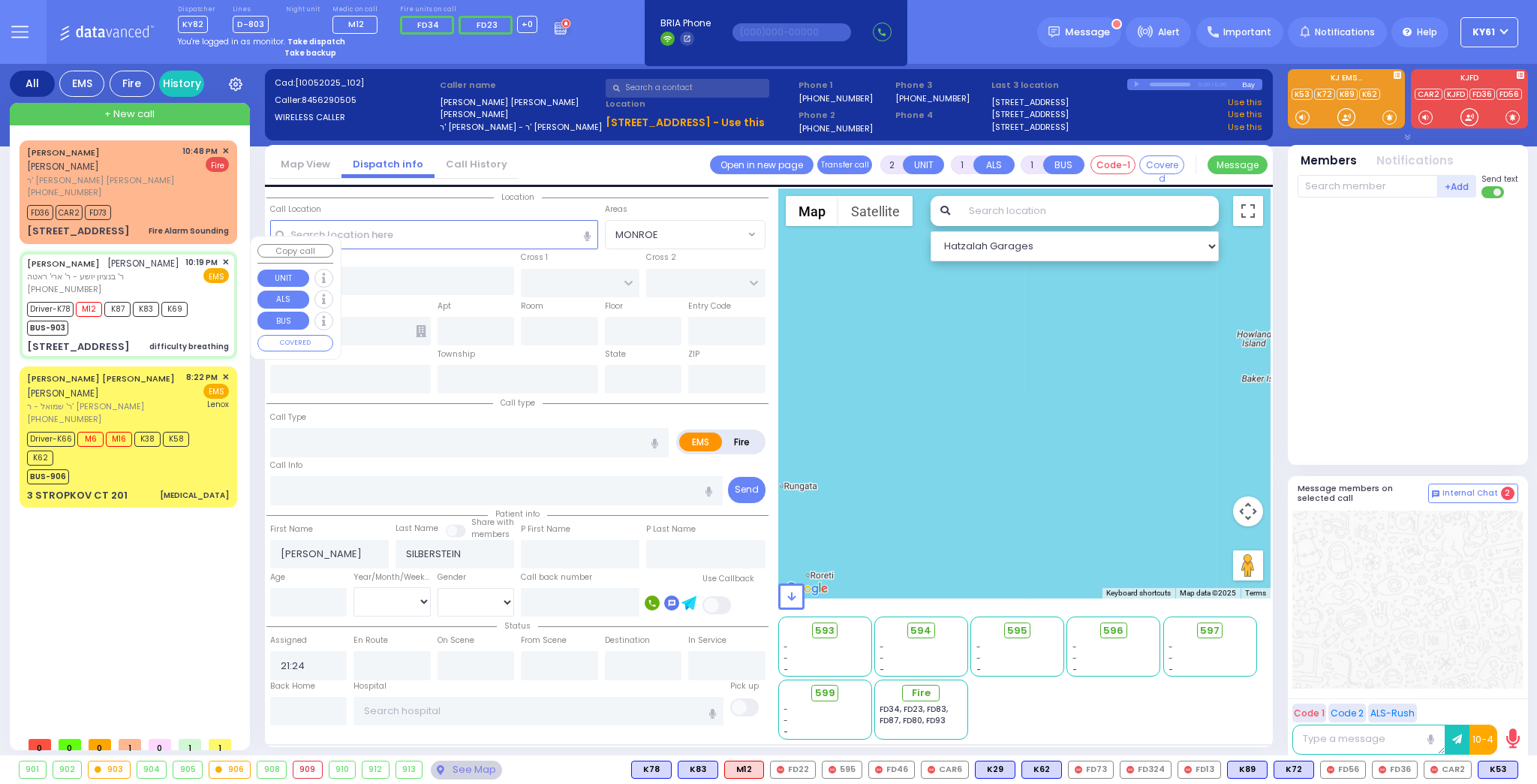
type input "6"
select select
type input "difficulty breathing"
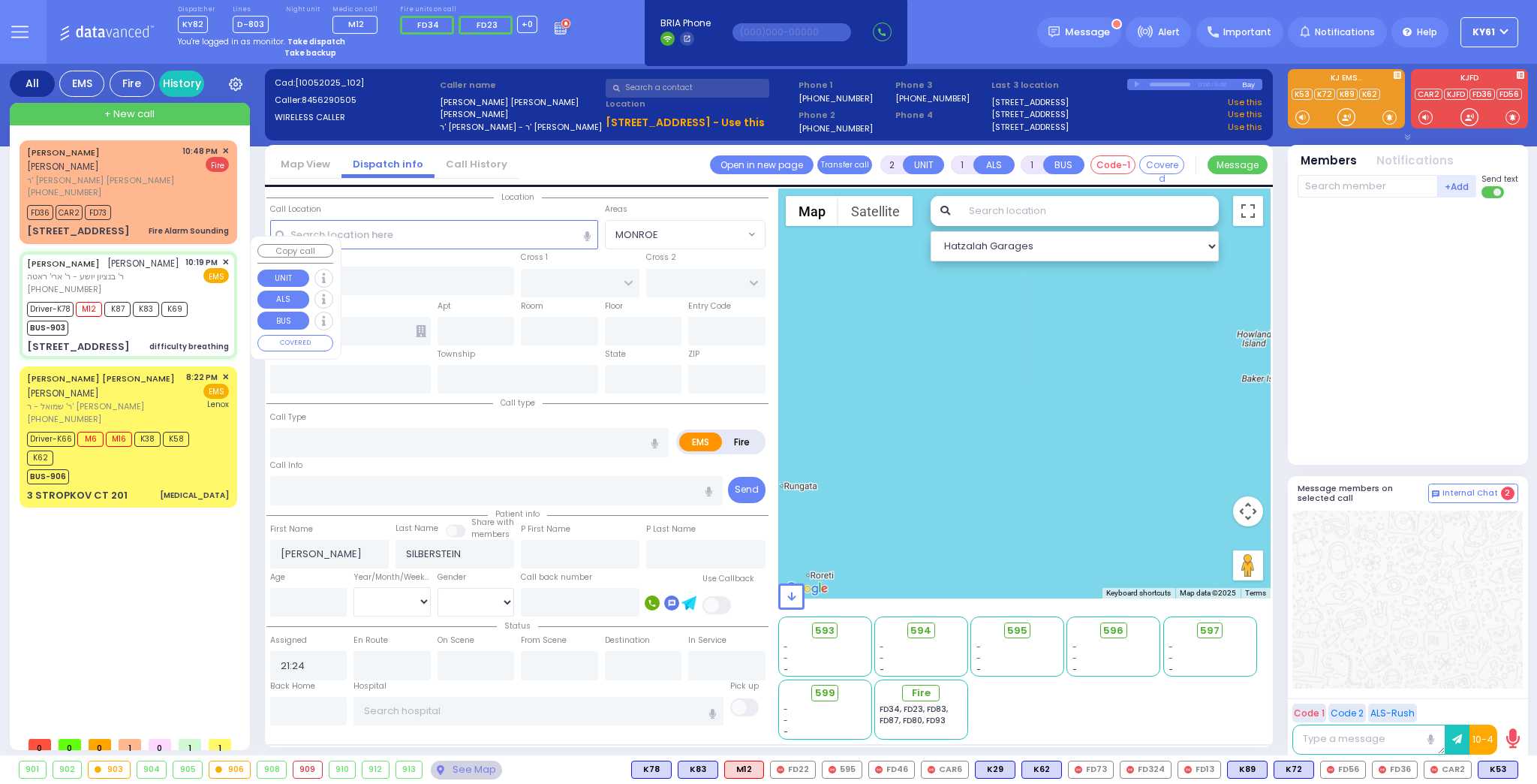
radio input "true"
type input "YITZCHOK EIZIK"
type input "KRAUS"
type input "Leibish"
type input "Kraus"
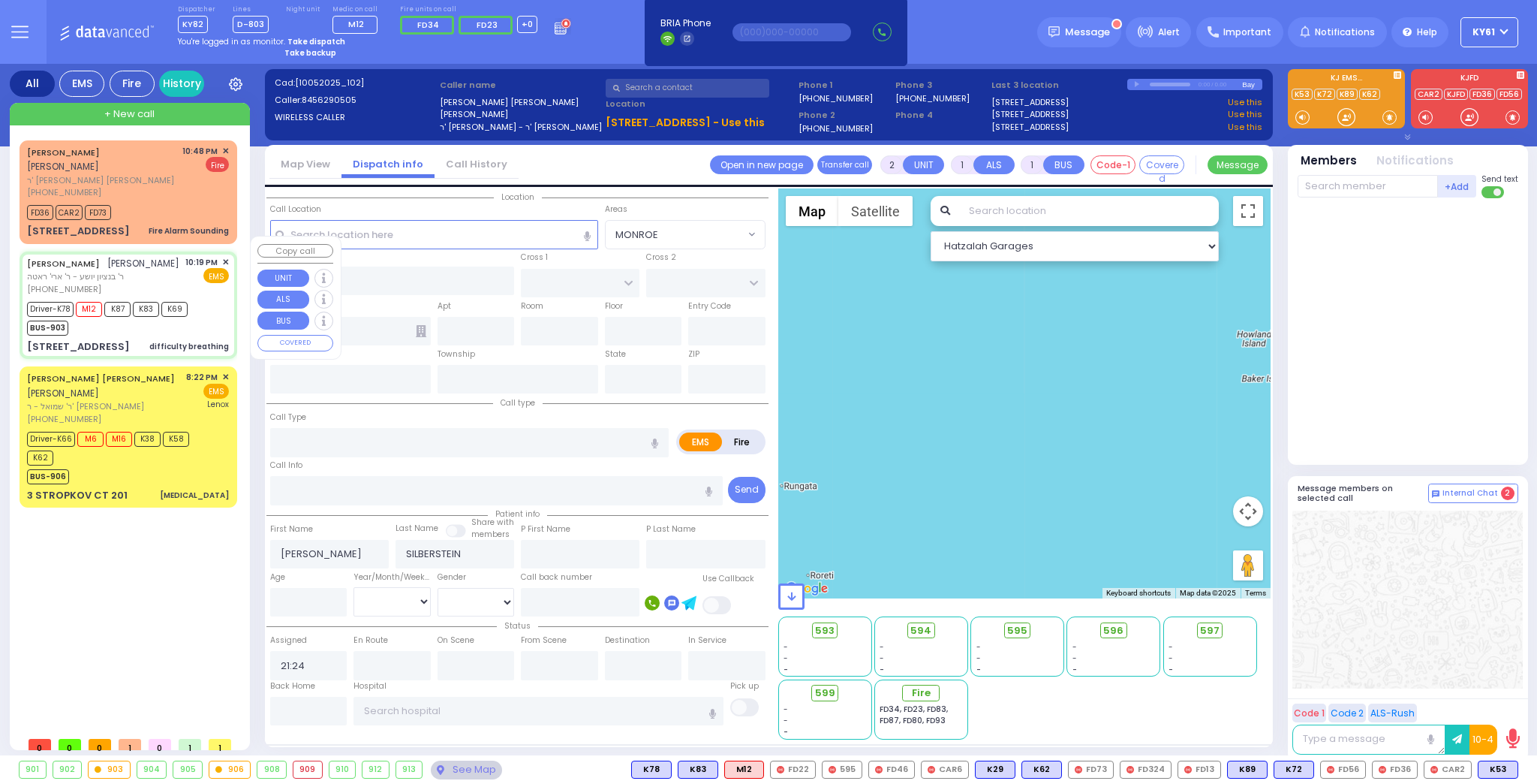
type input "11"
select select "Year"
select select "[DEMOGRAPHIC_DATA]"
type input "22:19"
type input "22:20"
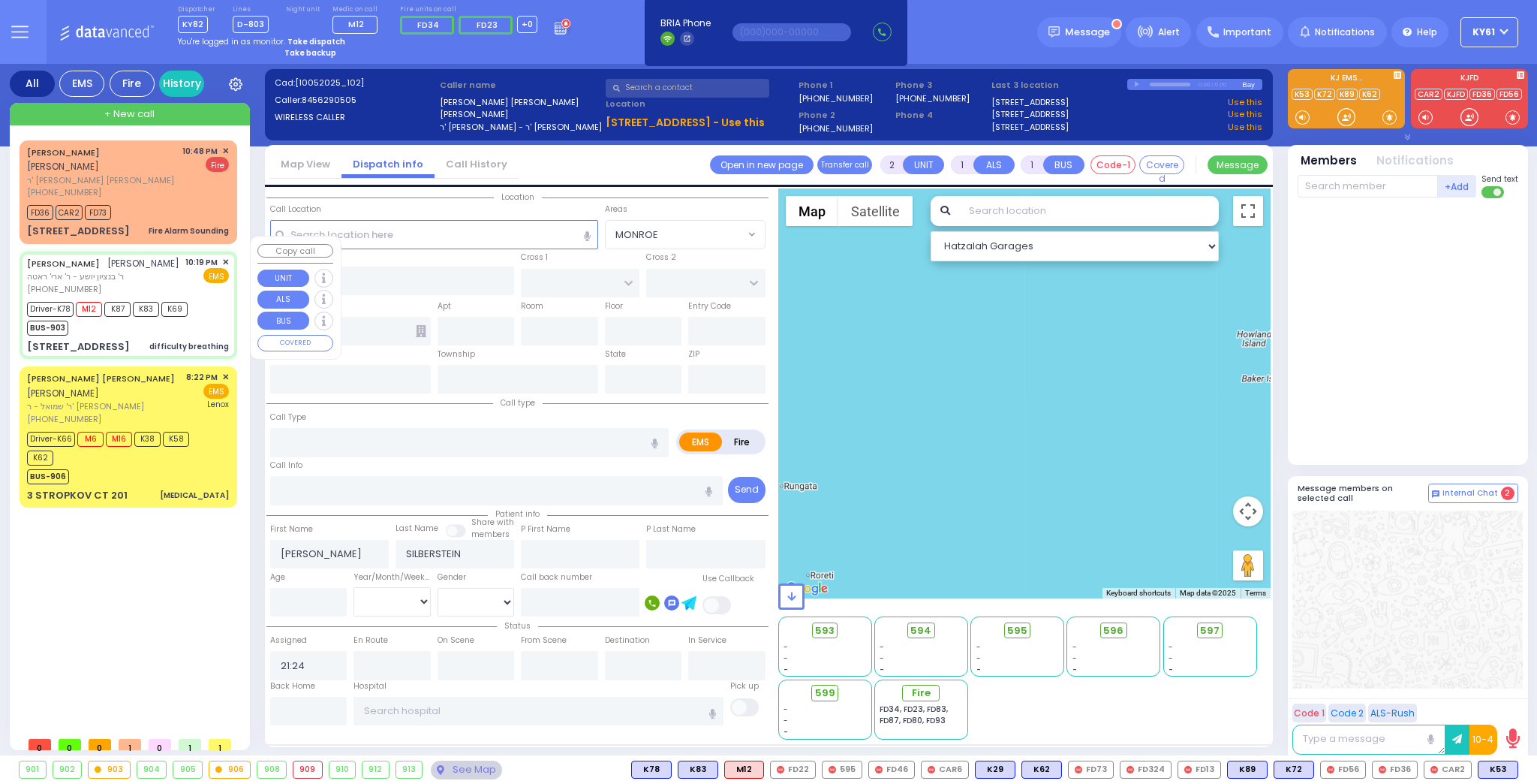
type input "22:21"
type input "22:43"
type input "Valley Hospital 4 Valley Health Plaza Paramus"
select select "Hatzalah Garages"
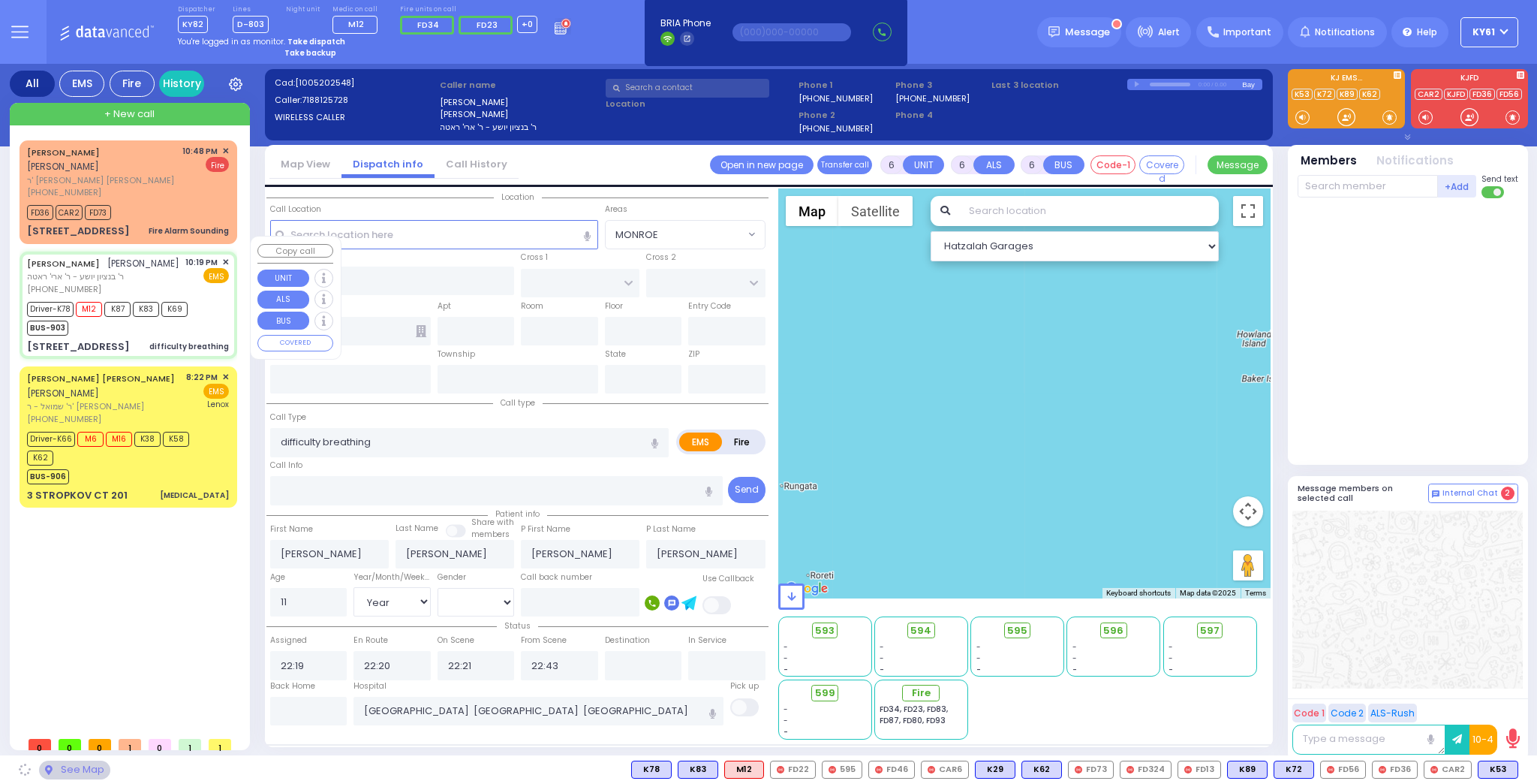
type input "GORLITZ COURT"
type input "SCHUNNEMUNK RD"
type input "75 Forest Road"
type input "Monroe"
type input "New York"
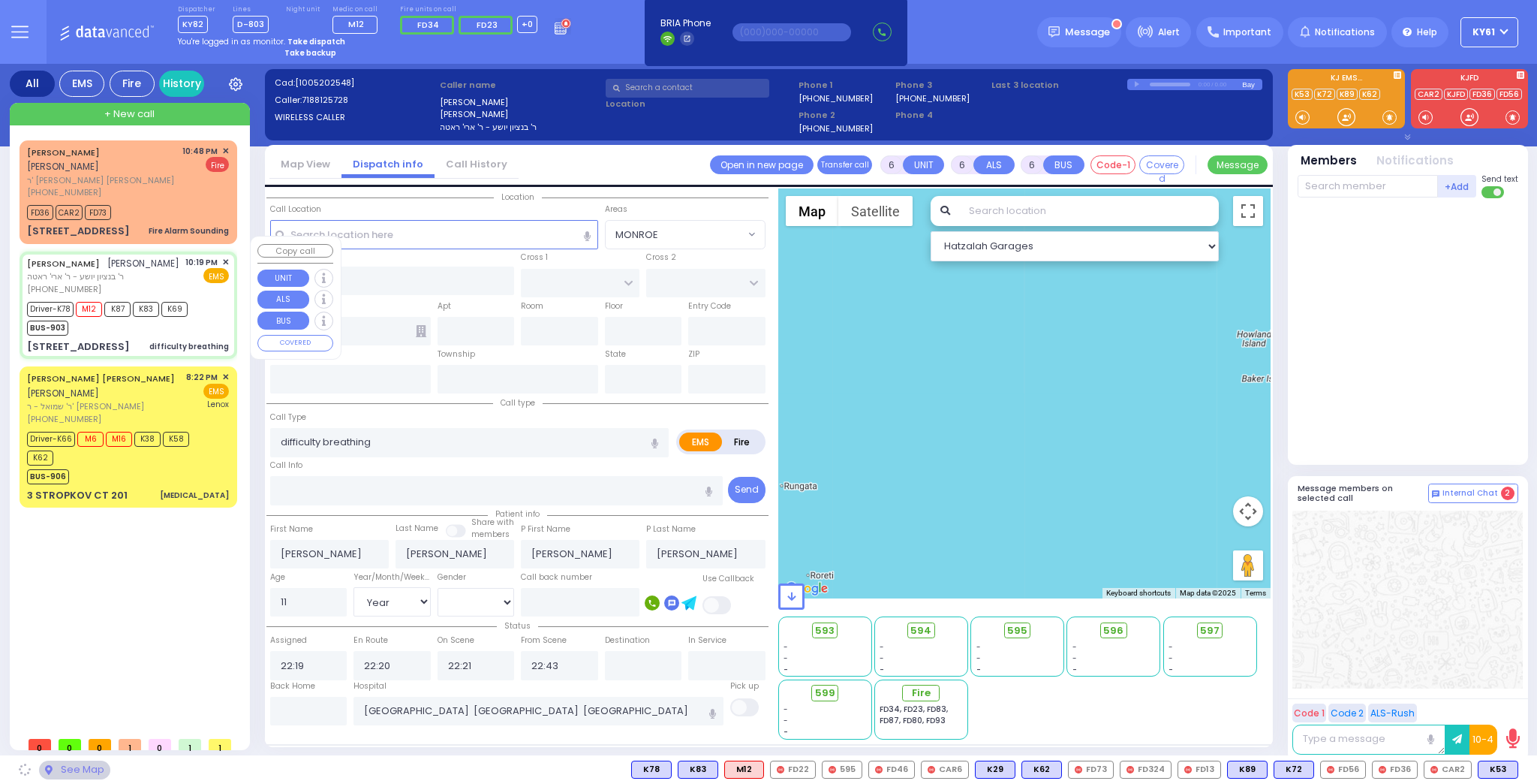
type input "10950"
select select "PALM TREE"
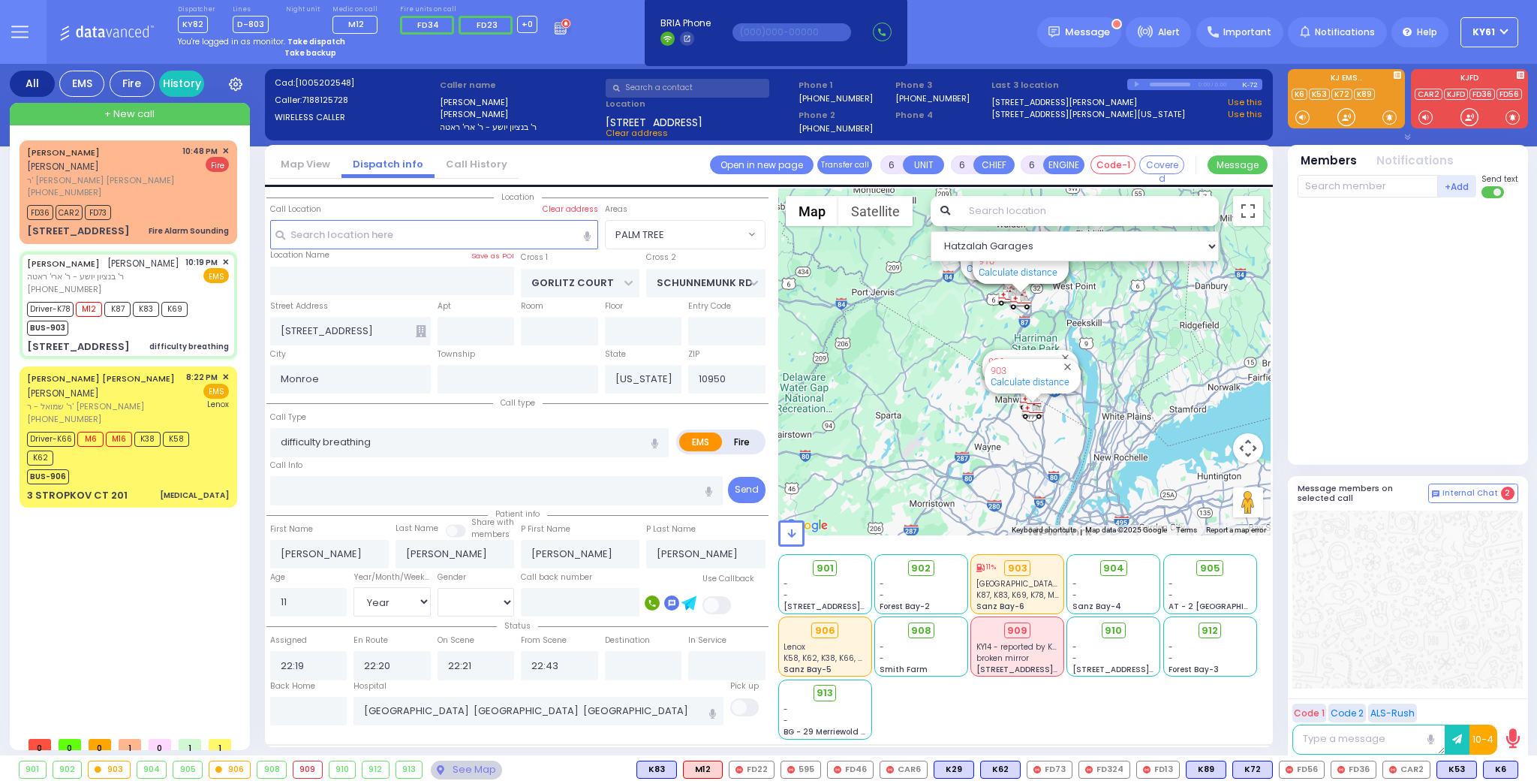
click at [1407, 136] on icon "button" at bounding box center [1408, 137] width 6 height 6
click at [1402, 143] on div at bounding box center [1408, 138] width 253 height 17
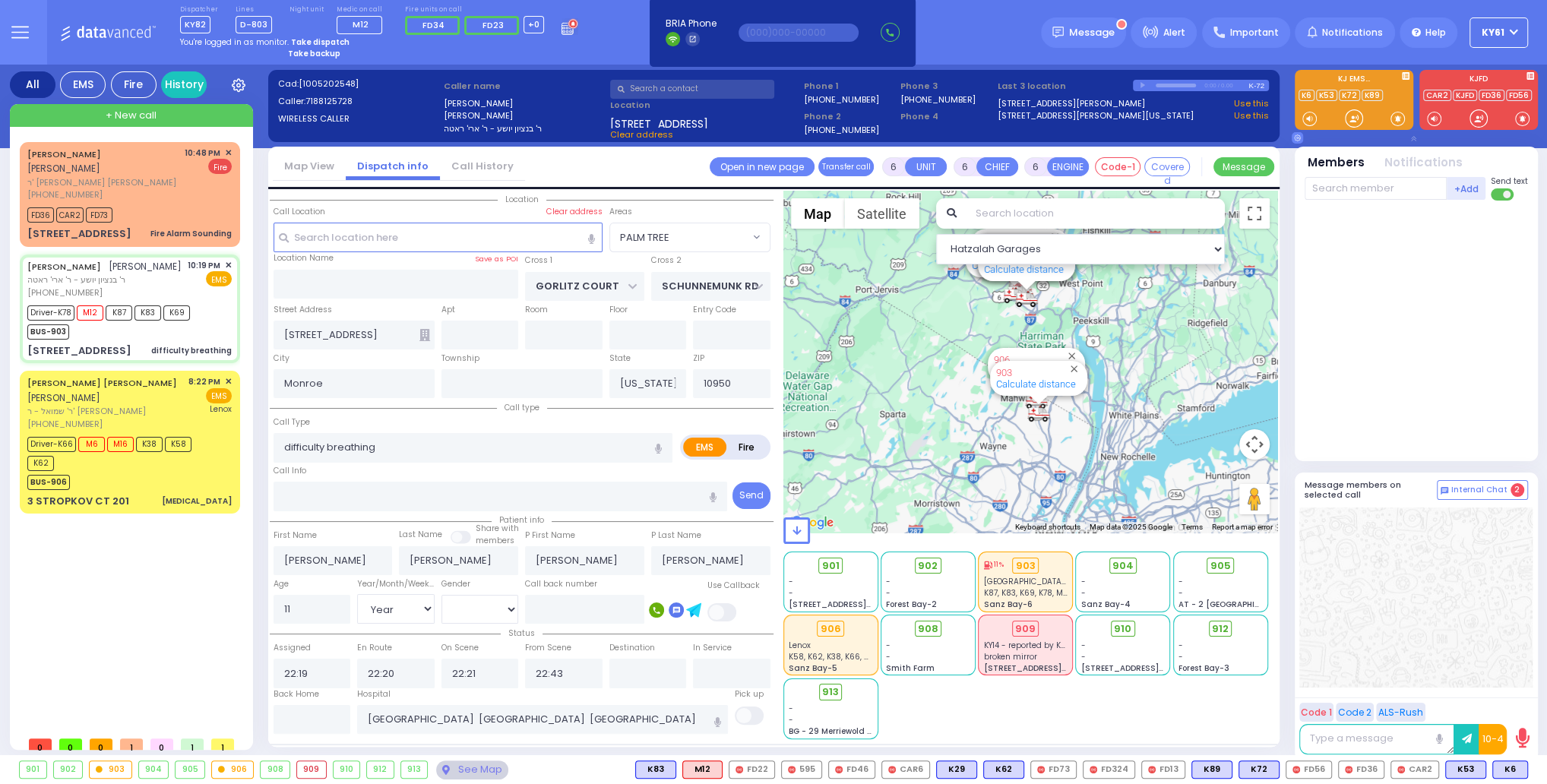
click at [1513, 34] on button "KY61" at bounding box center [1498, 33] width 58 height 31
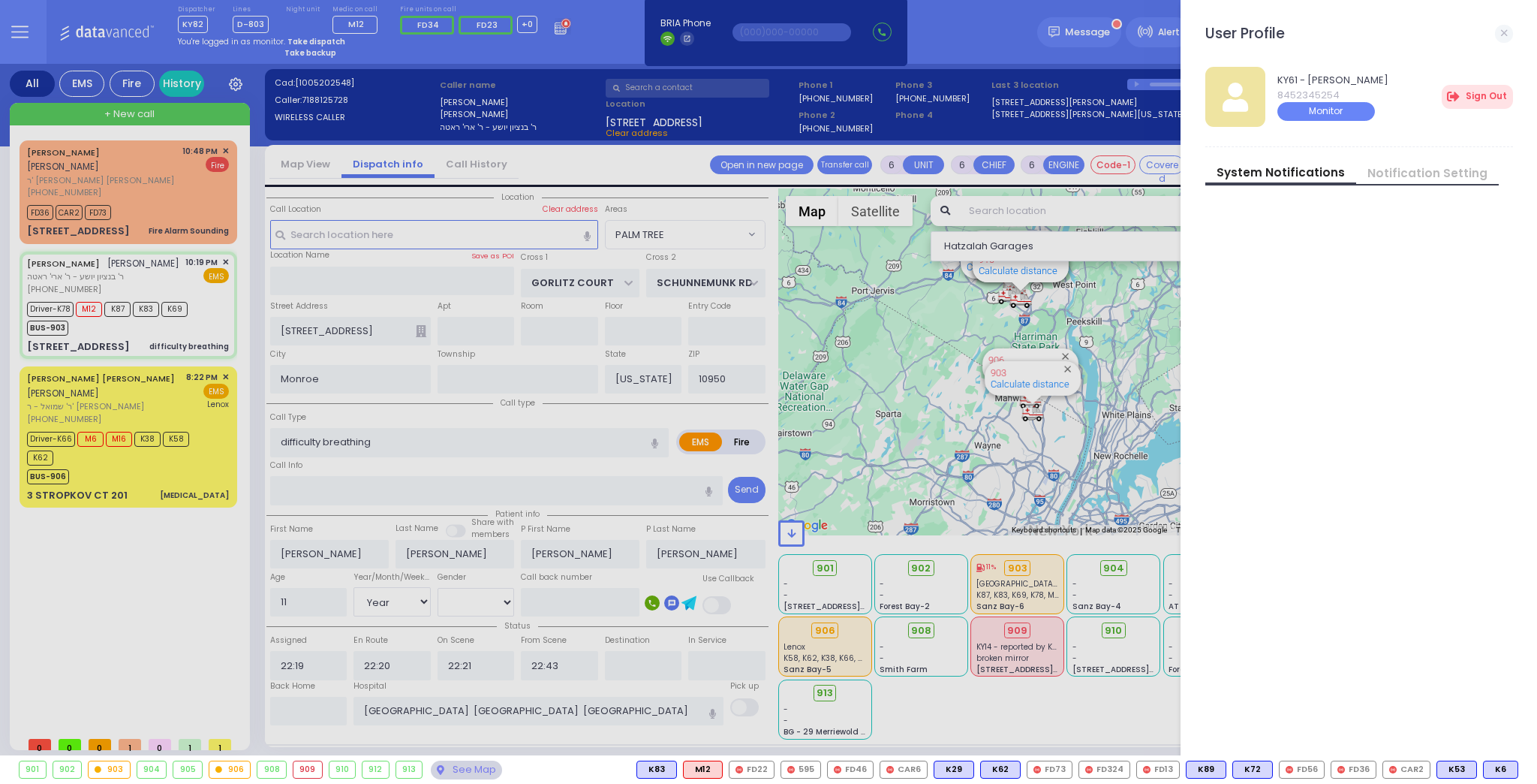
drag, startPoint x: 1432, startPoint y: 312, endPoint x: 1439, endPoint y: 289, distance: 24.0
click at [1432, 301] on div "KY61 - Aron Polatsek 8452345254 Monitor Sign Out Switch user System Notificatio…" at bounding box center [1366, 407] width 320 height 704
click at [1503, 31] on icon at bounding box center [1504, 33] width 6 height 6
